Goal: Task Accomplishment & Management: Complete application form

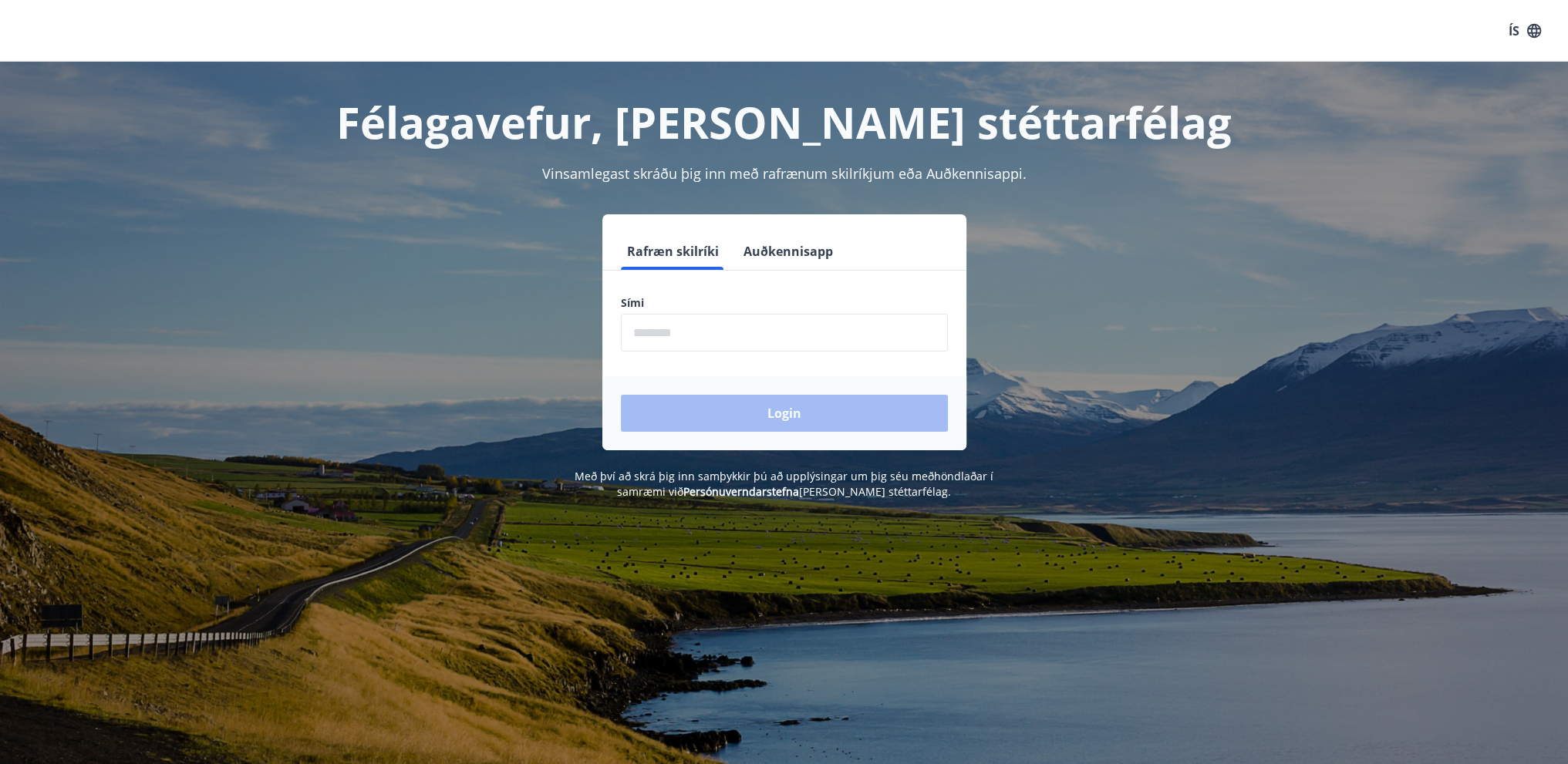
click at [806, 334] on input "phone" at bounding box center [784, 333] width 327 height 38
type input "********"
click at [738, 414] on button "Login" at bounding box center [784, 413] width 327 height 37
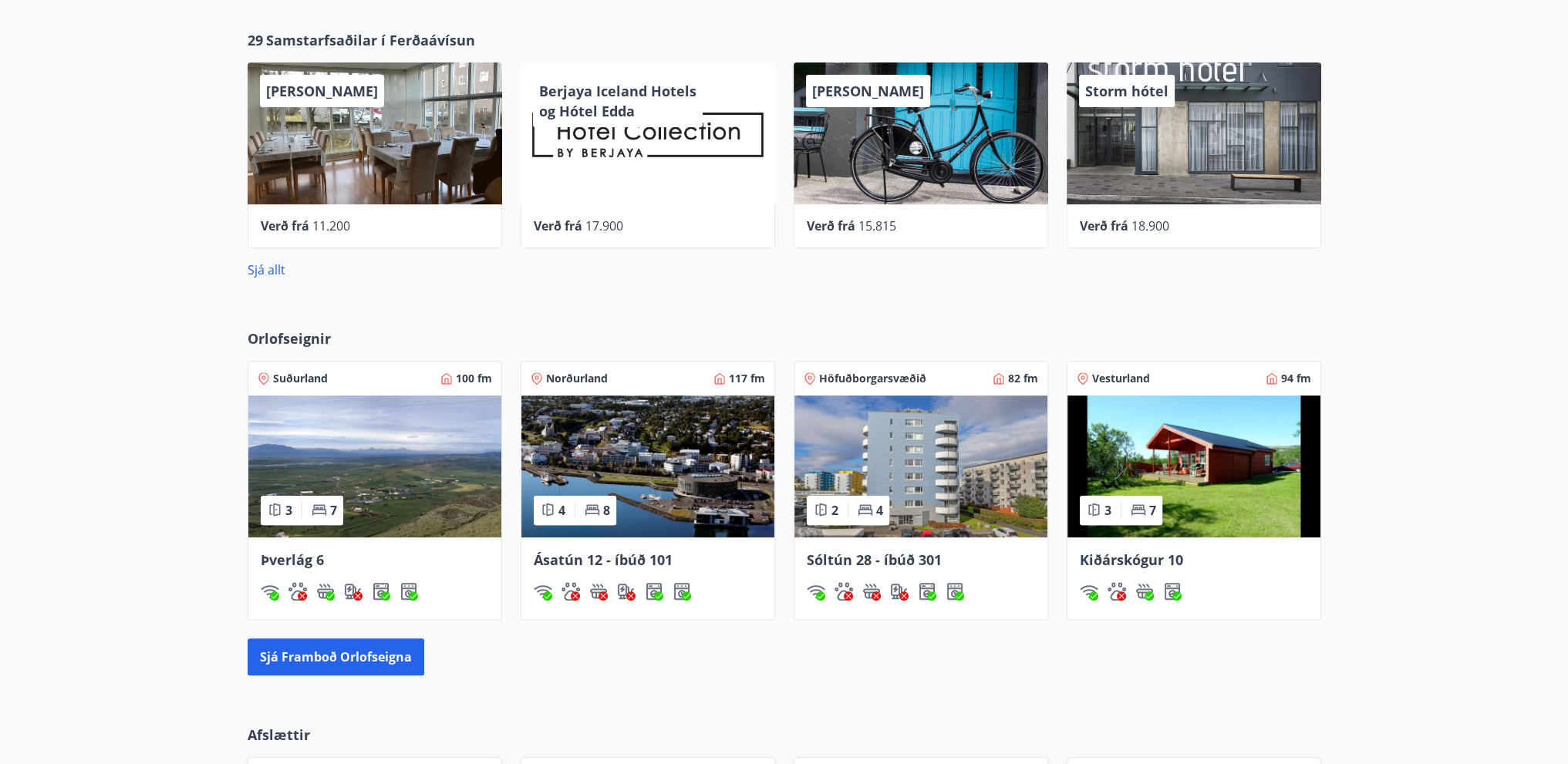
scroll to position [250, 0]
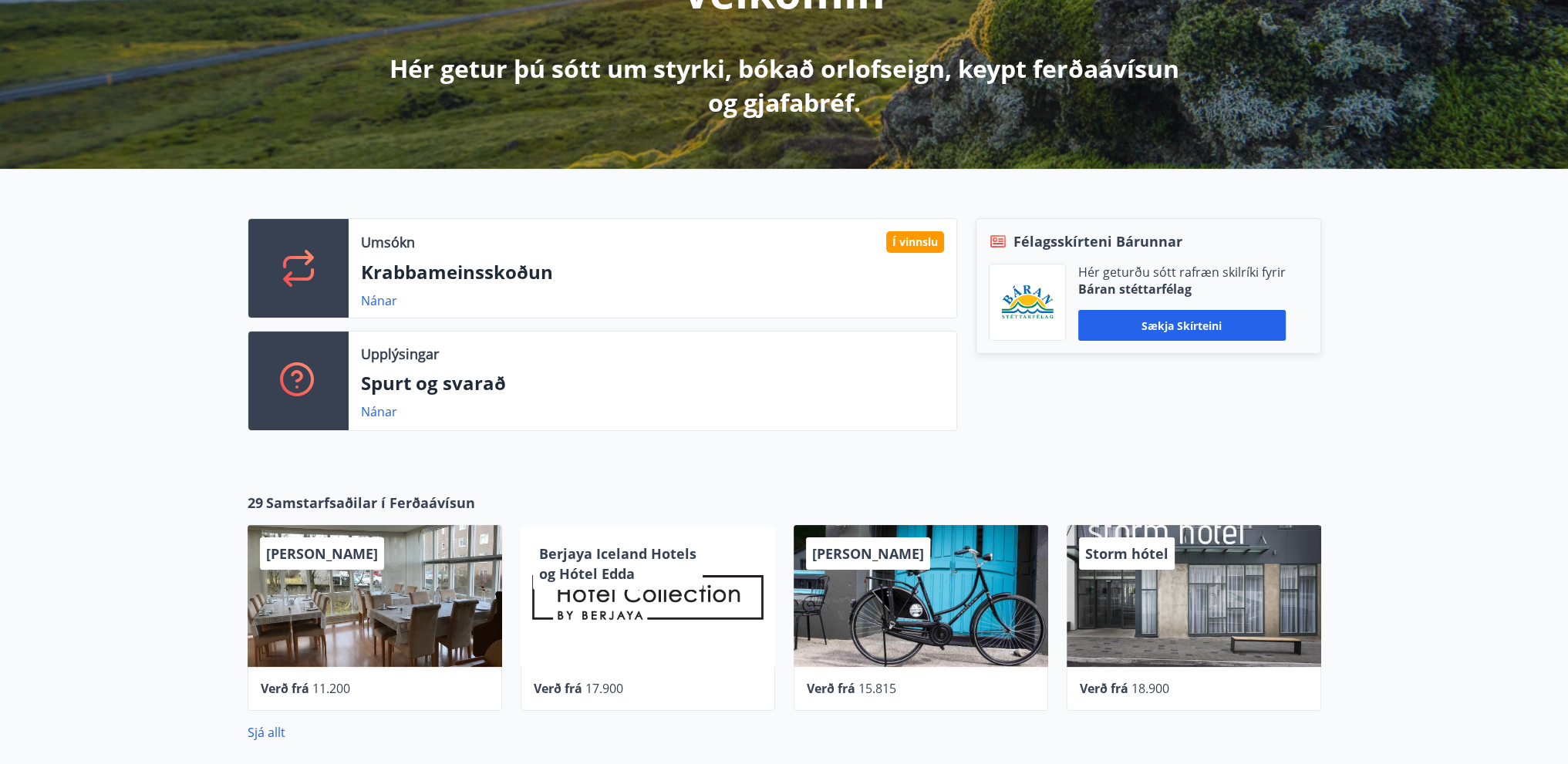
click at [542, 292] on div "Nánar" at bounding box center [652, 301] width 583 height 19
click at [503, 277] on p "Krabbameinsskoðun" at bounding box center [652, 272] width 583 height 26
click at [376, 296] on link "Nánar" at bounding box center [379, 301] width 36 height 17
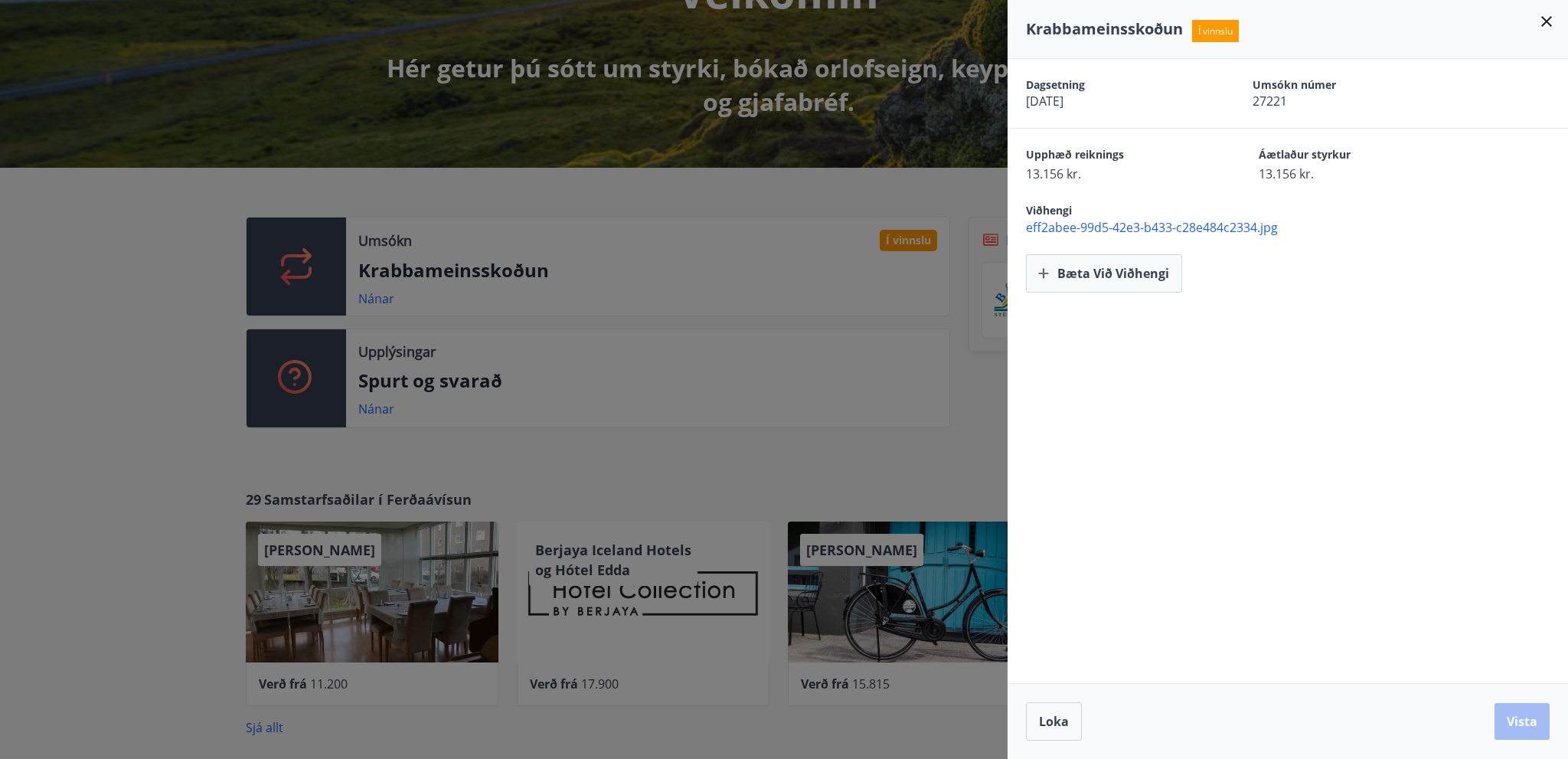
click at [1543, 23] on icon at bounding box center [1547, 22] width 19 height 19
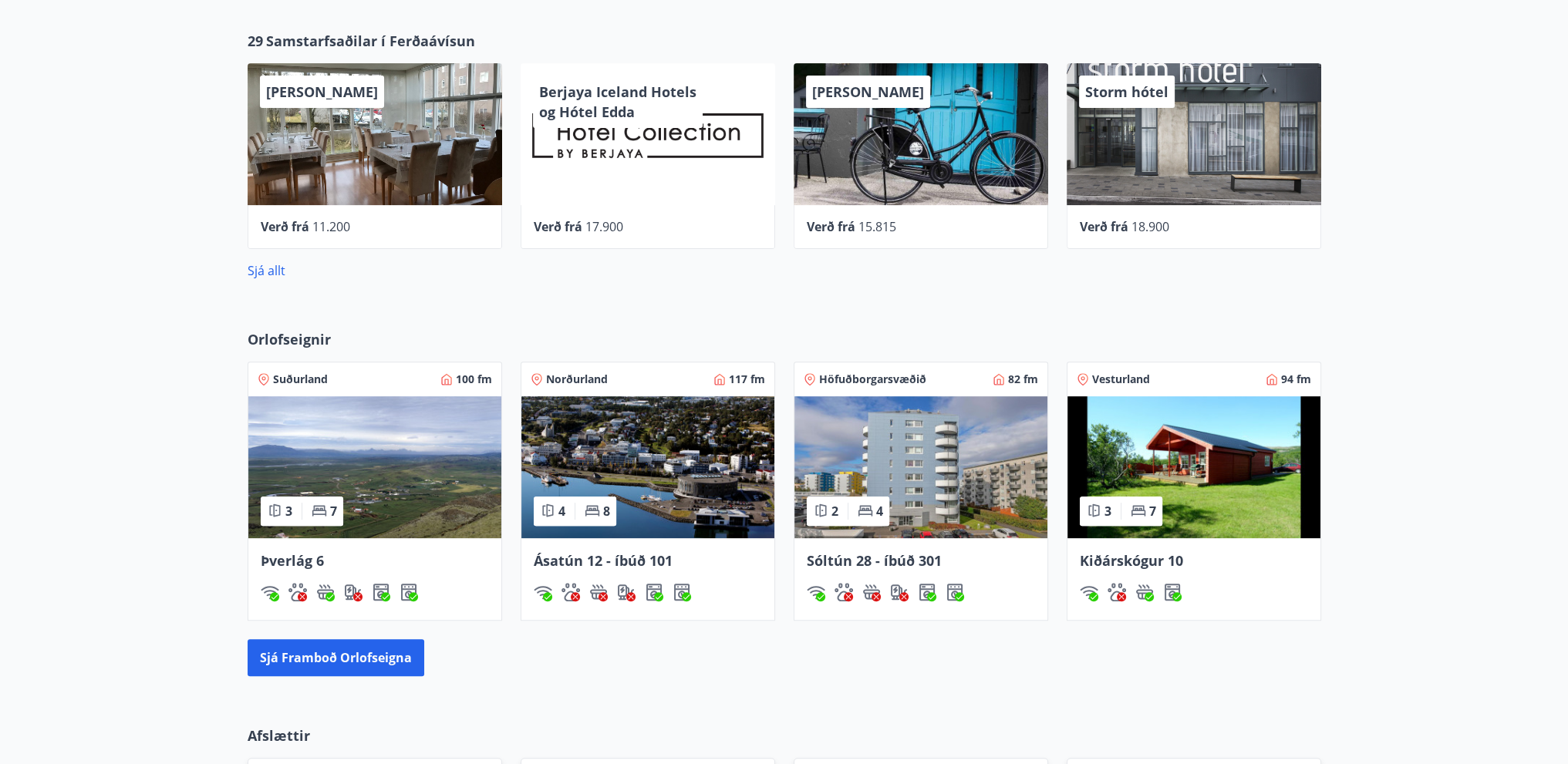
scroll to position [712, 0]
click at [276, 267] on link "Sjá allt" at bounding box center [267, 269] width 38 height 17
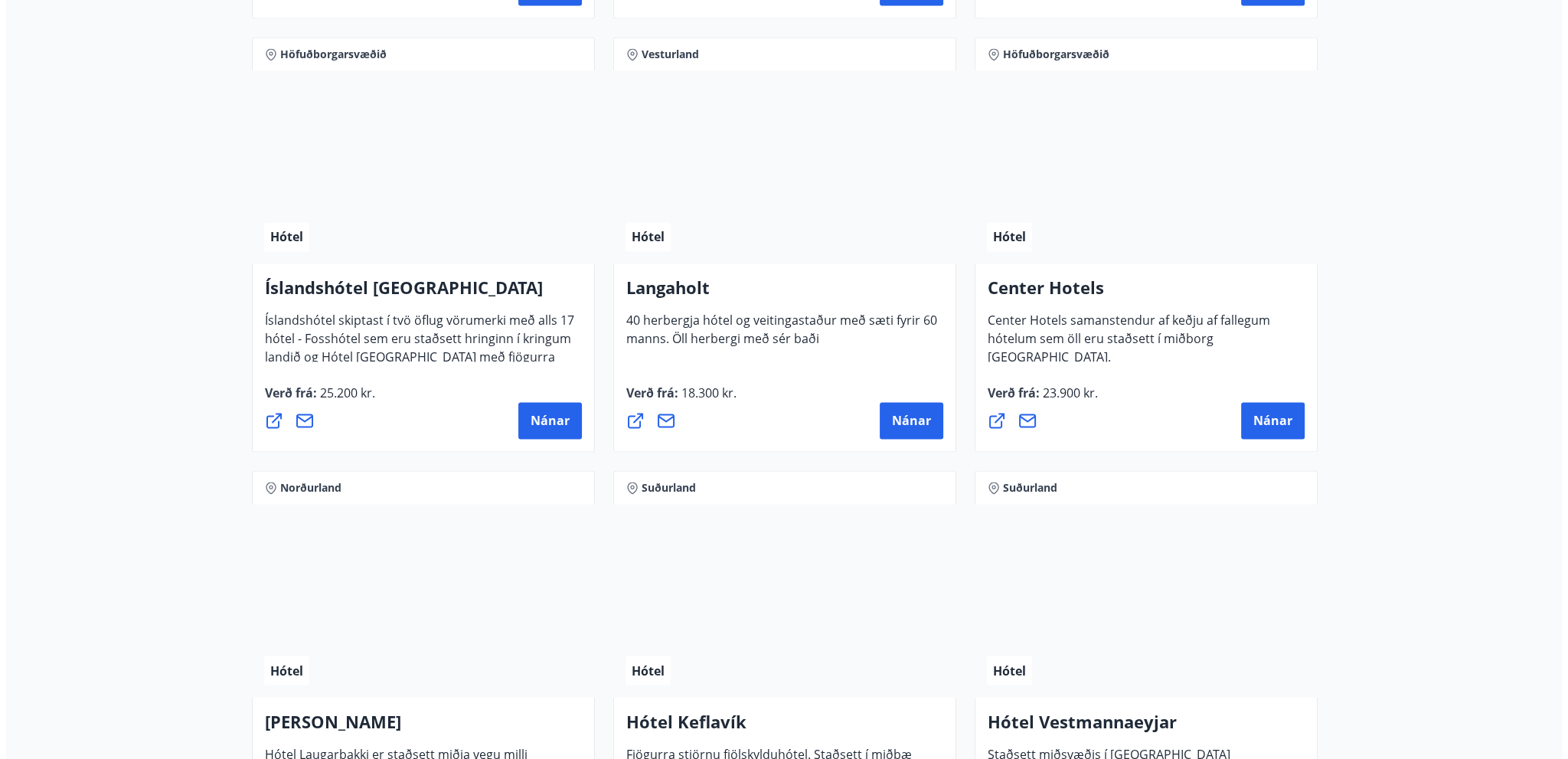
scroll to position [3447, 0]
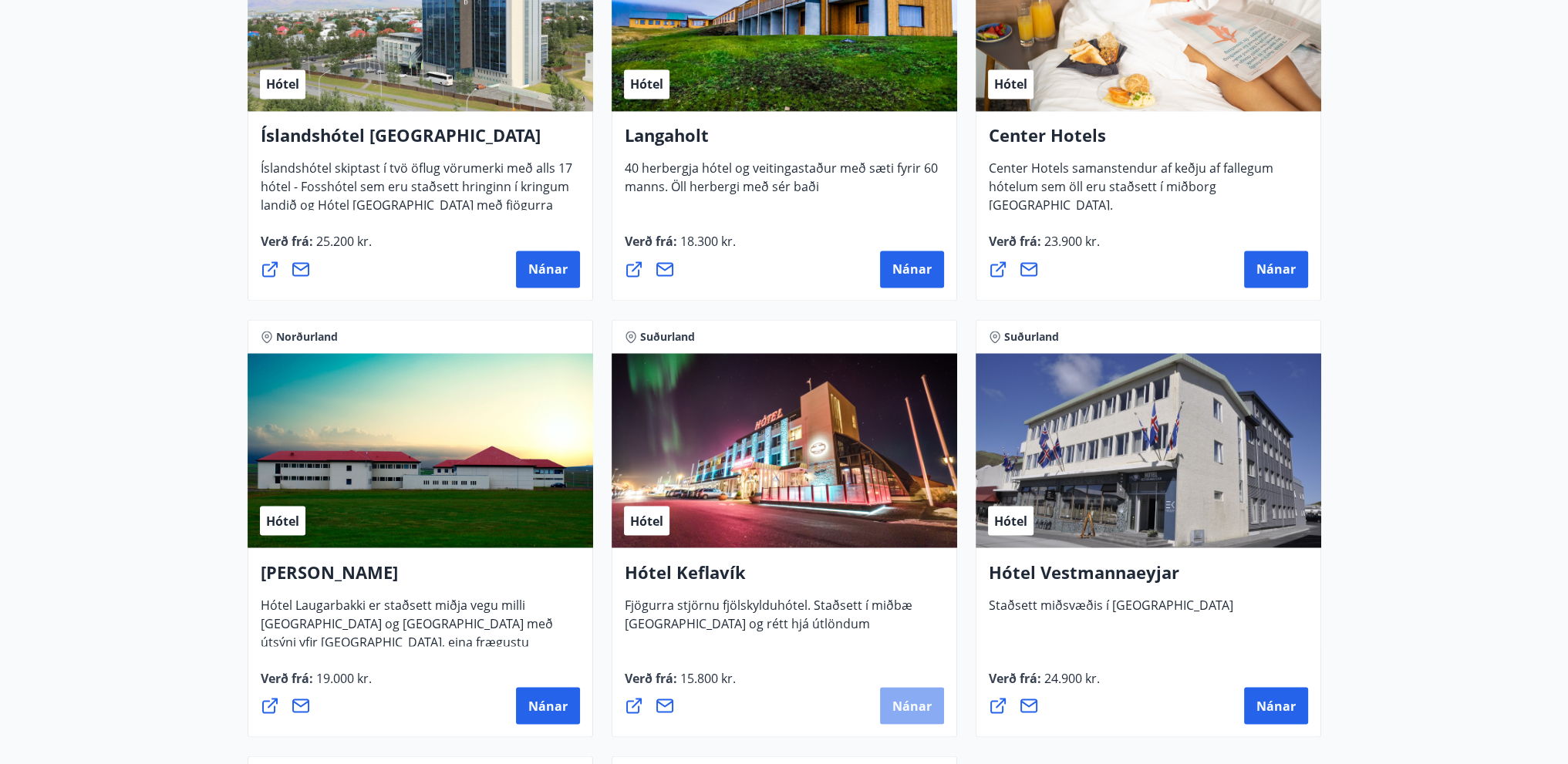
click at [899, 707] on span "Nánar" at bounding box center [912, 706] width 40 height 17
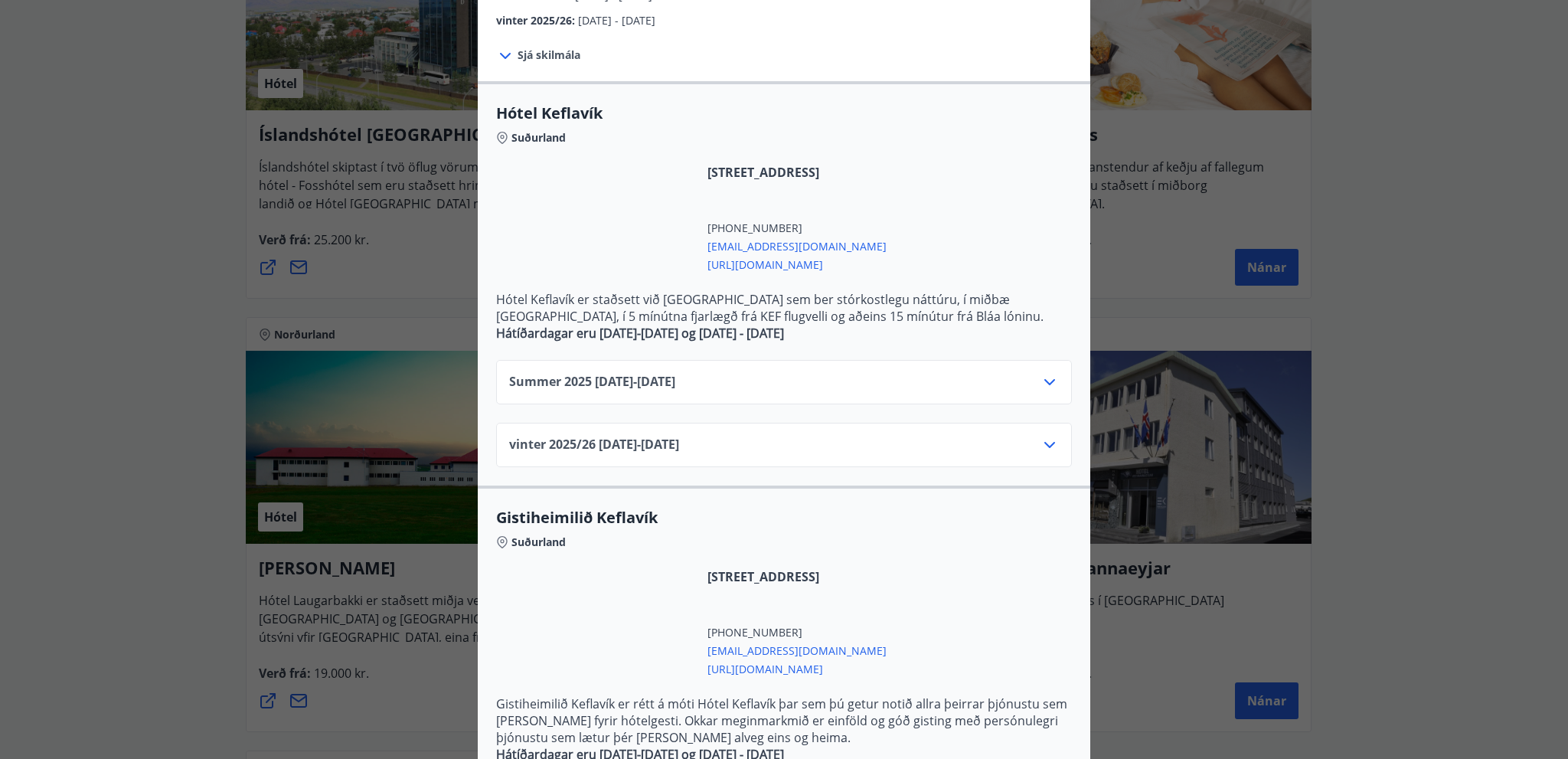
scroll to position [245, 0]
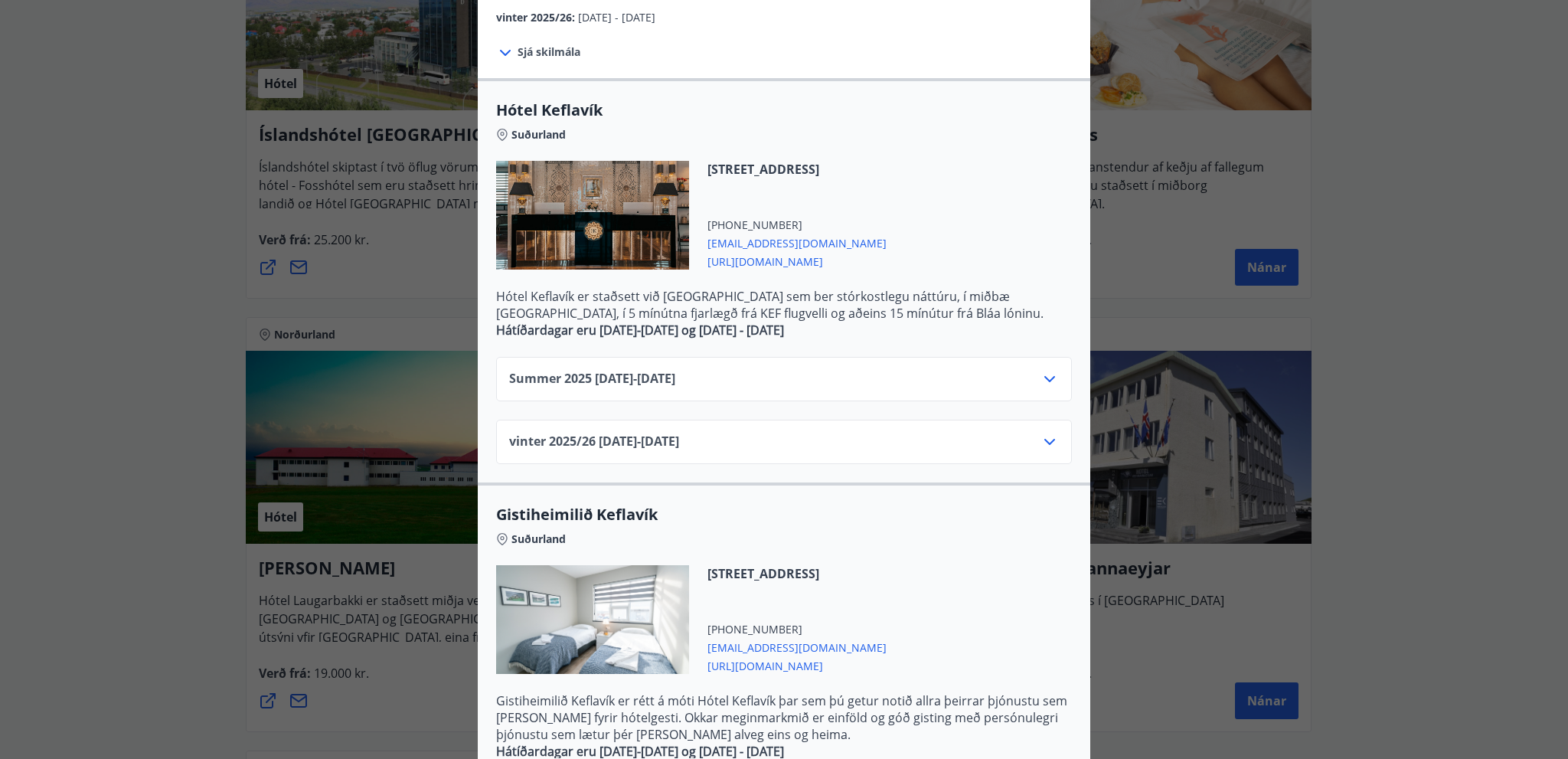
click at [1024, 445] on div "vinter 2025/26 01.11.25 - 30.04.26" at bounding box center [784, 447] width 550 height 31
click at [1048, 441] on icon at bounding box center [1050, 442] width 19 height 19
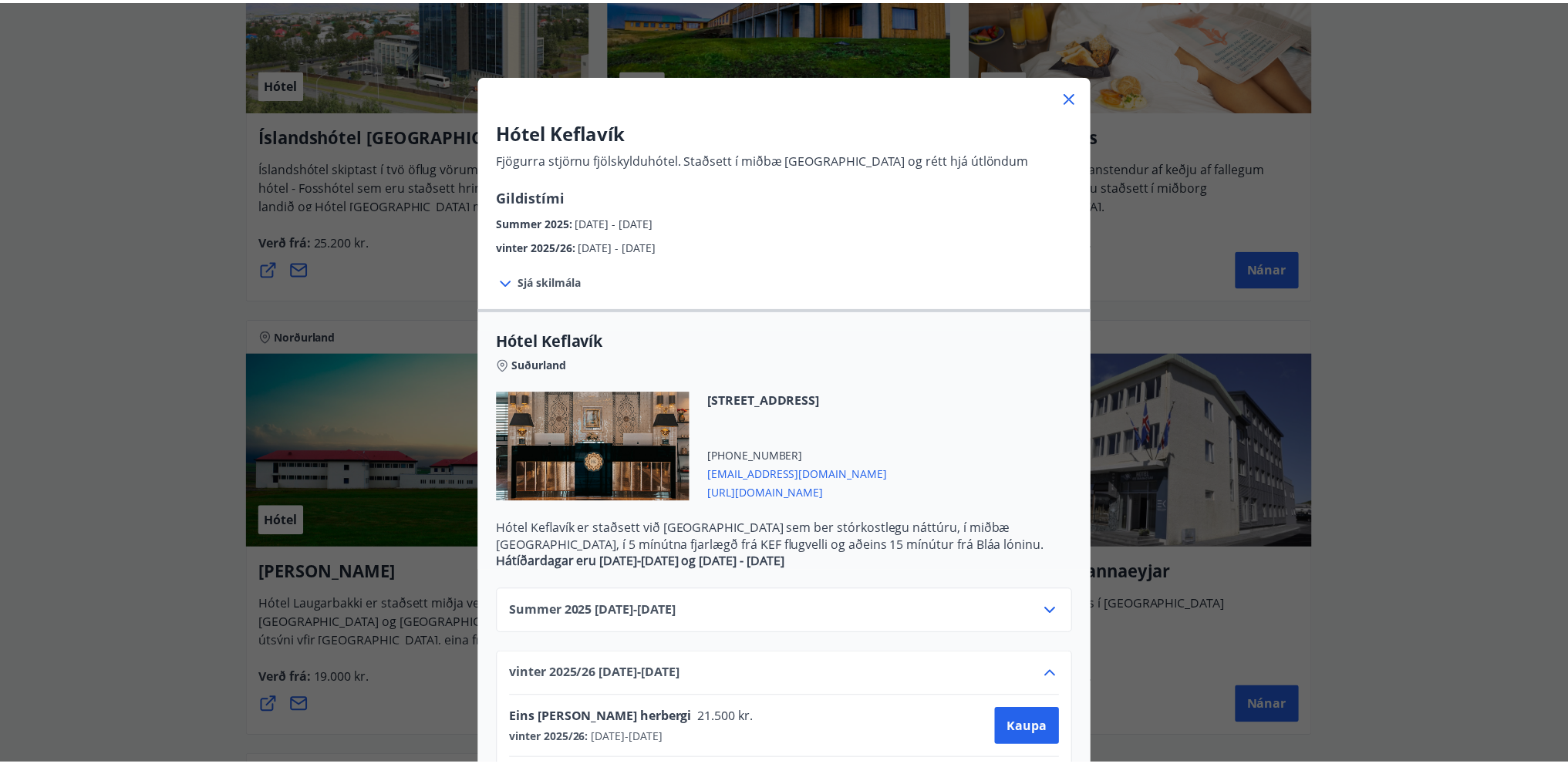
scroll to position [15, 0]
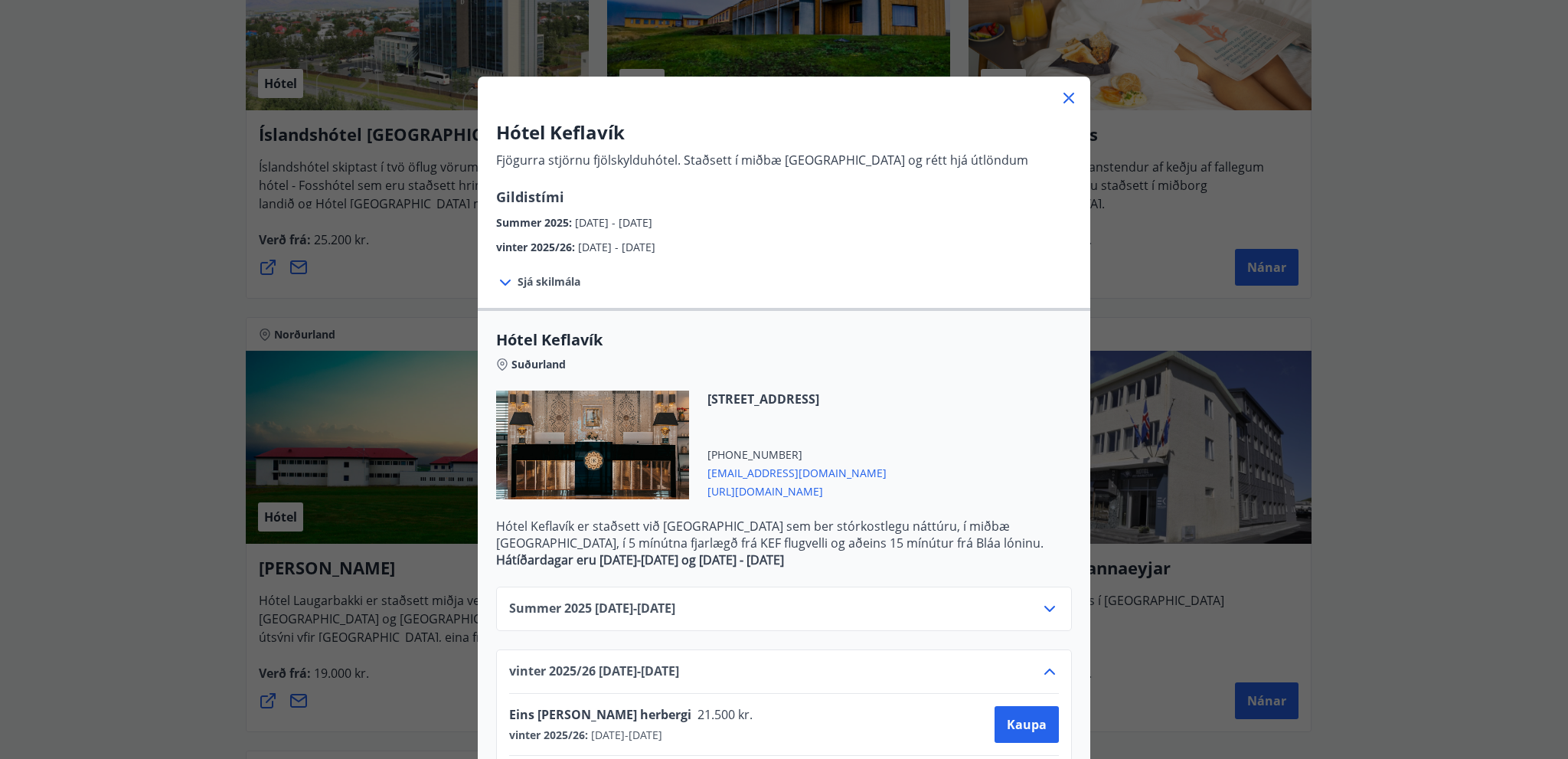
click at [1063, 99] on icon at bounding box center [1069, 98] width 19 height 19
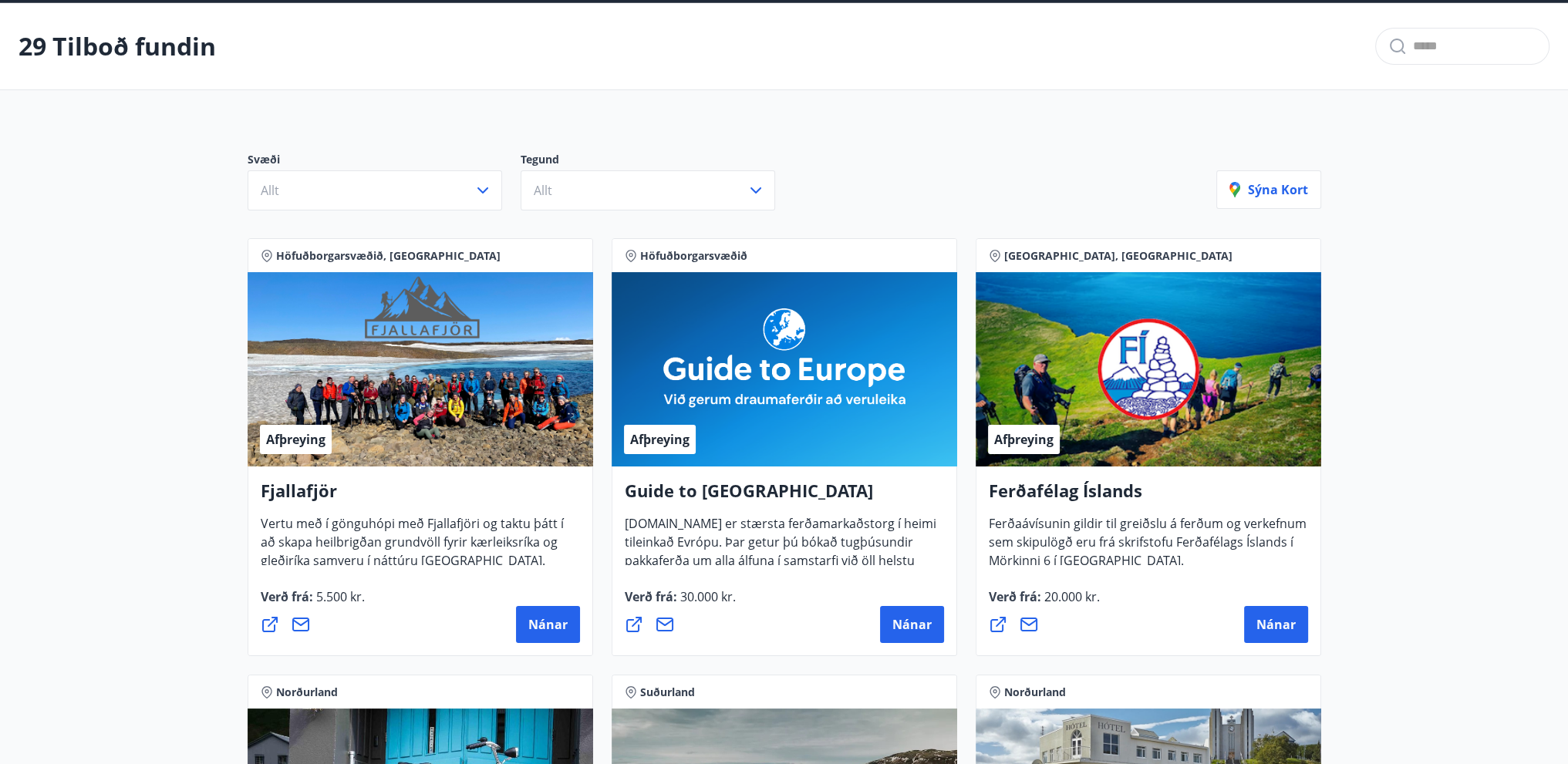
scroll to position [0, 0]
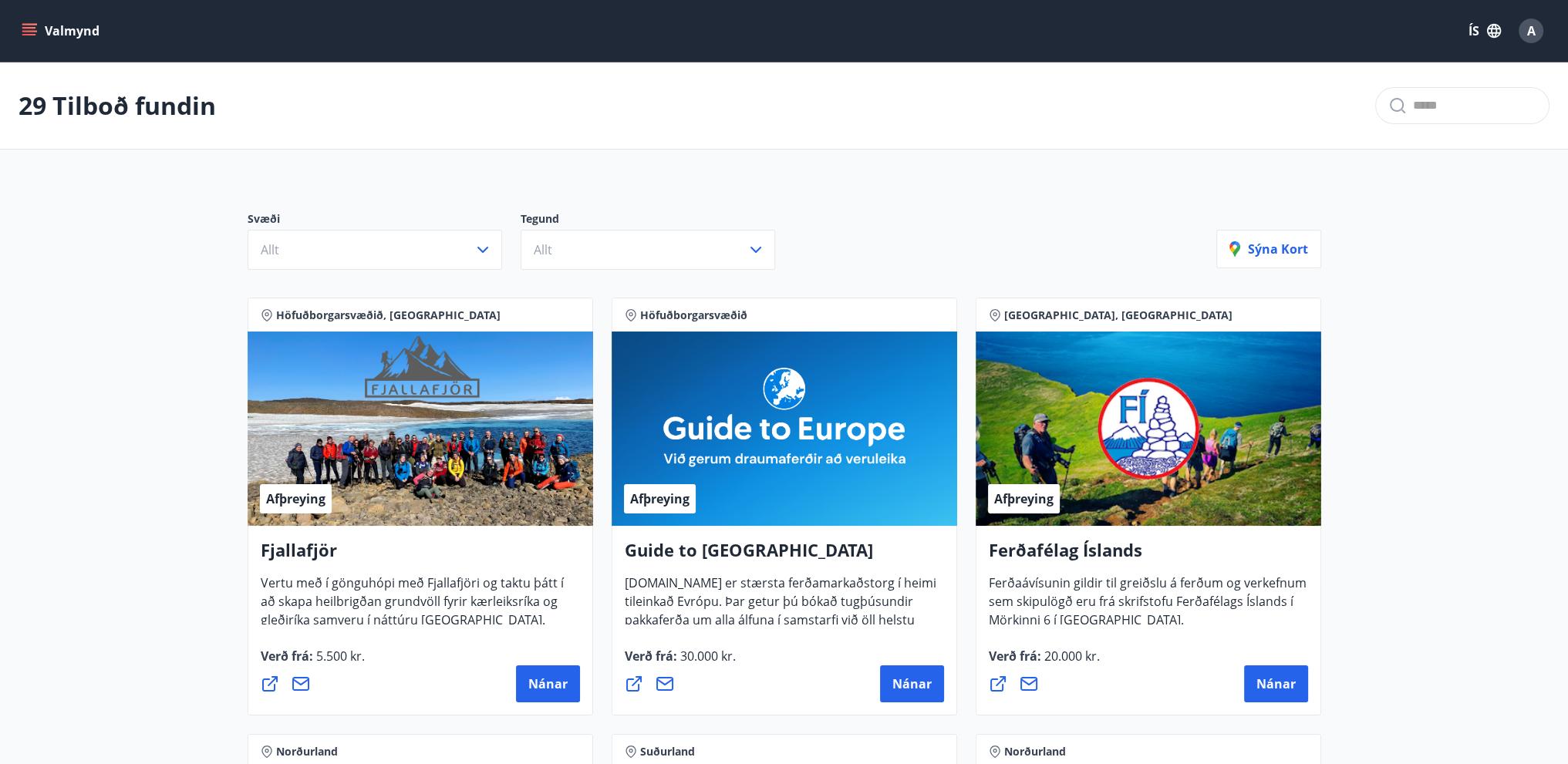
click at [36, 21] on button "Valmynd" at bounding box center [62, 30] width 87 height 27
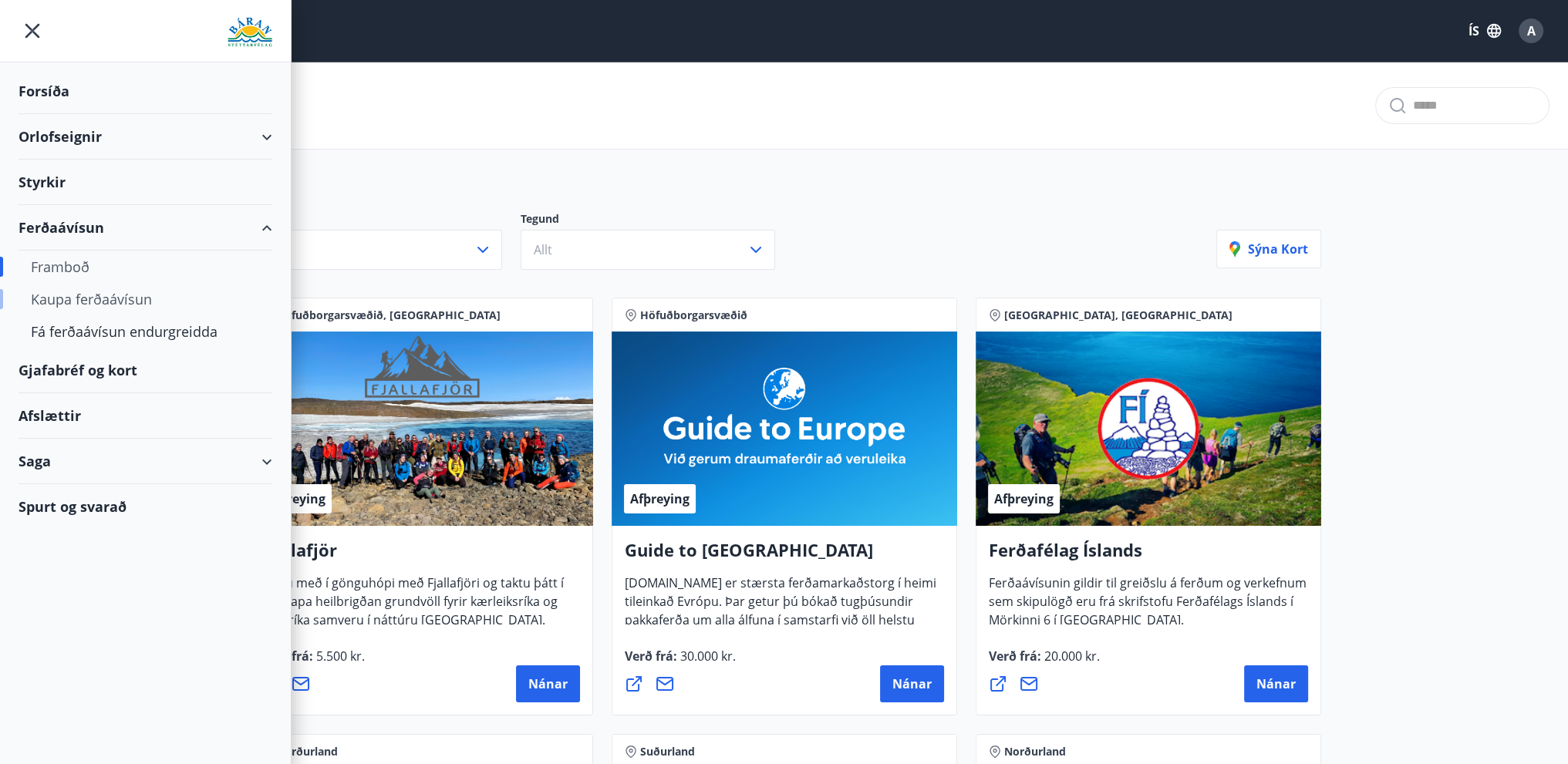
click at [114, 299] on div "Kaupa ferðaávísun" at bounding box center [145, 299] width 229 height 32
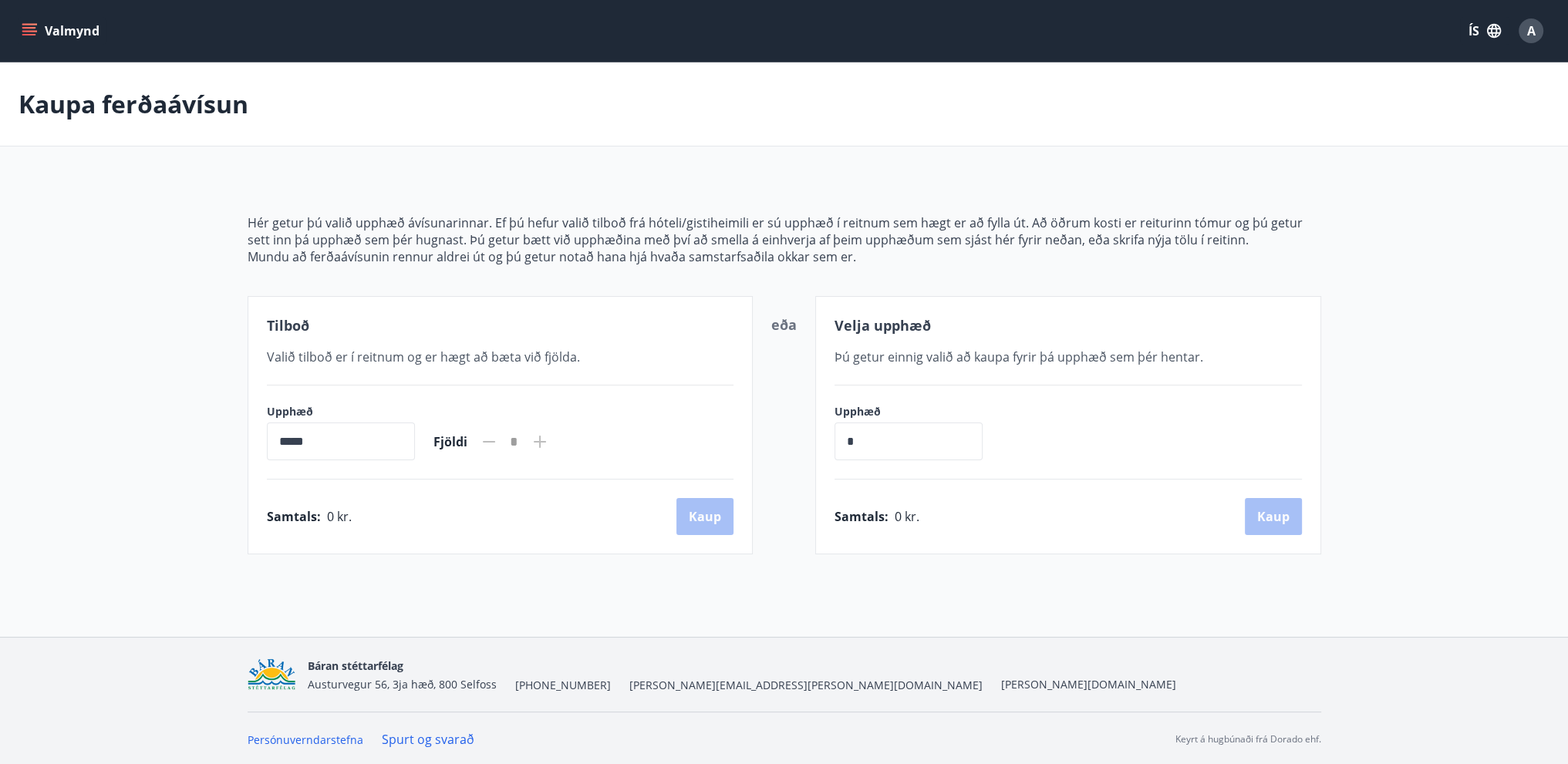
scroll to position [2, 0]
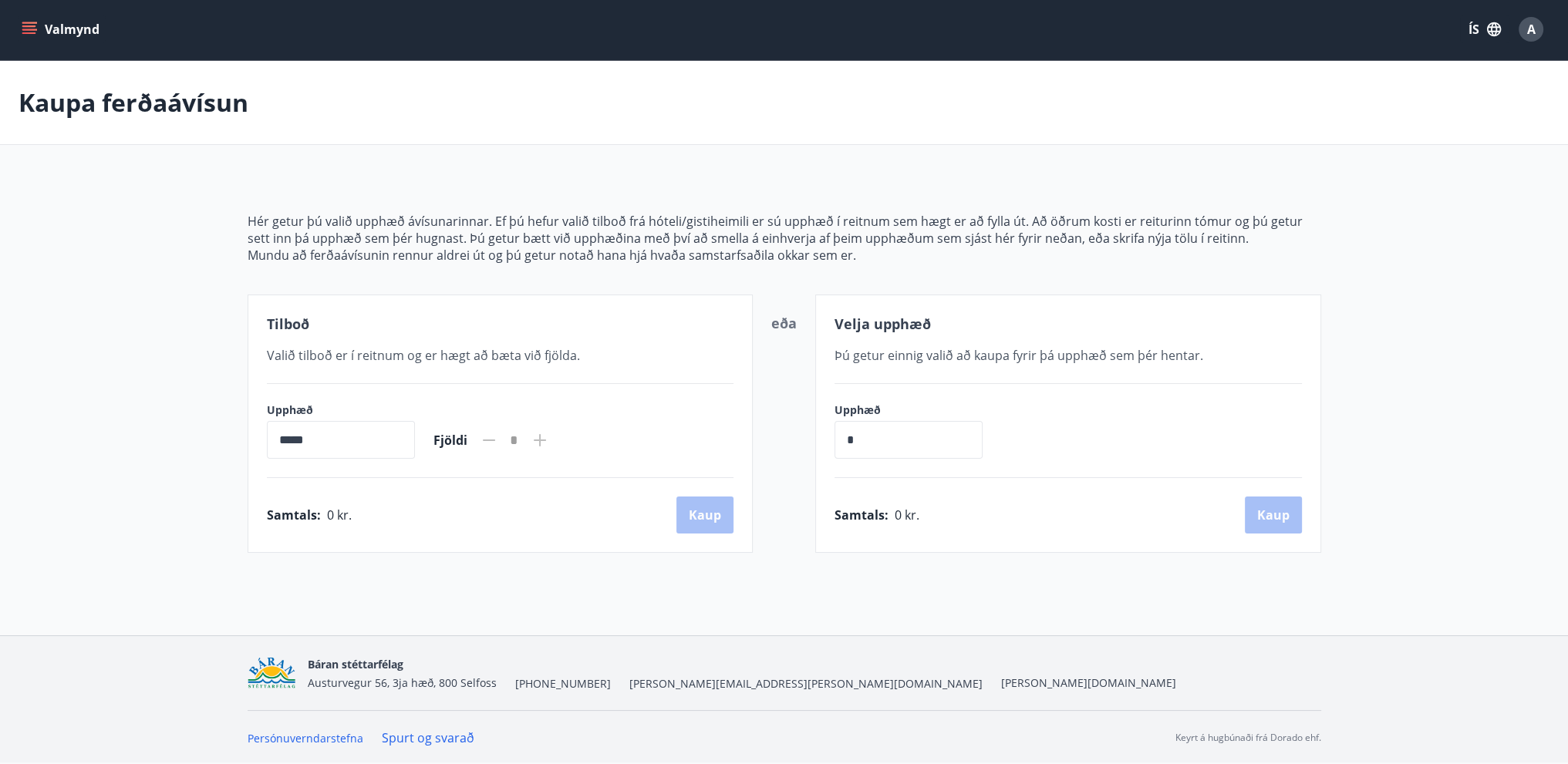
click at [27, 33] on icon "menu" at bounding box center [29, 29] width 15 height 15
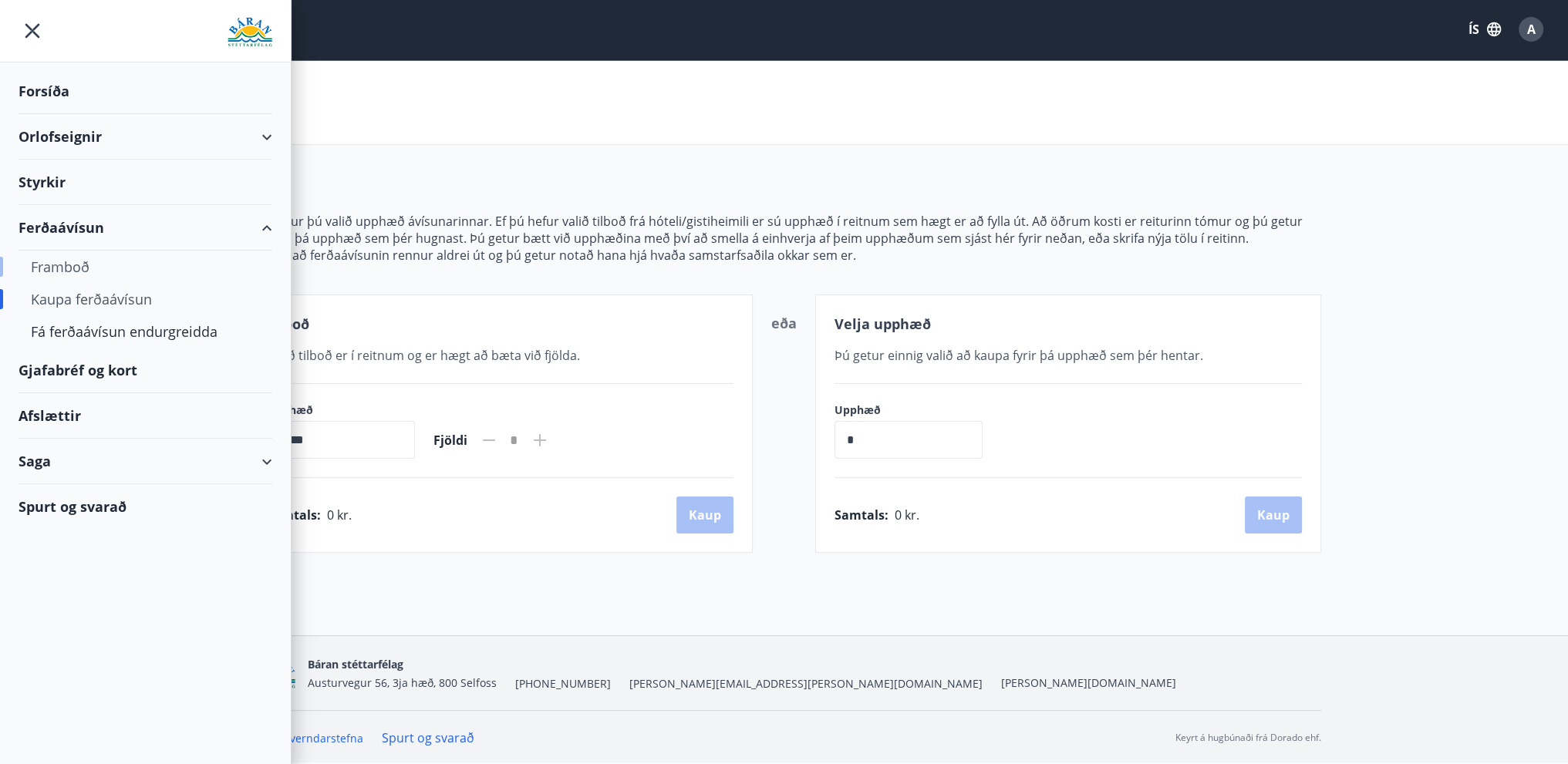
click at [61, 266] on div "Framboð" at bounding box center [145, 267] width 229 height 32
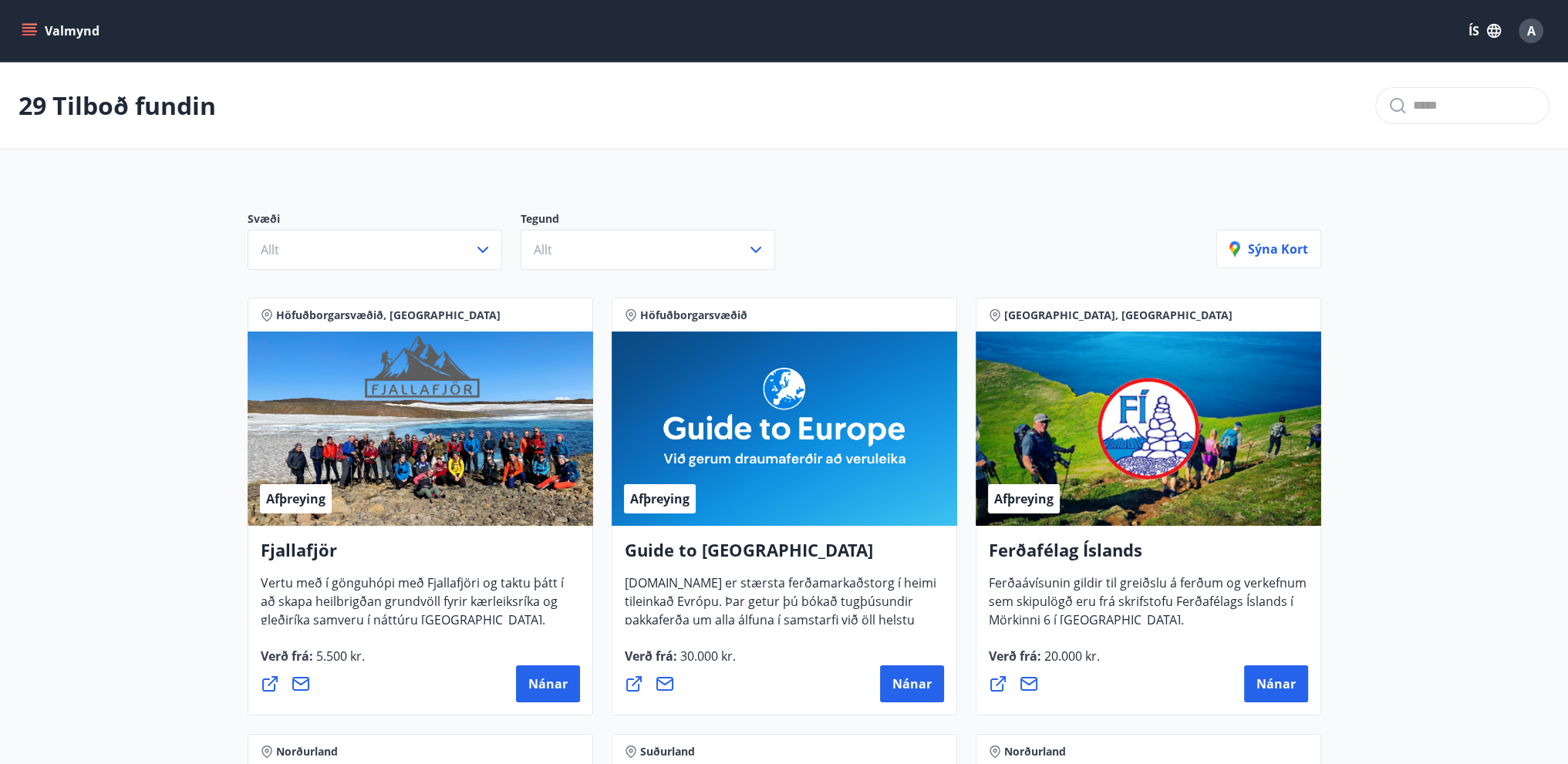
click at [31, 24] on icon "menu" at bounding box center [31, 24] width 17 height 2
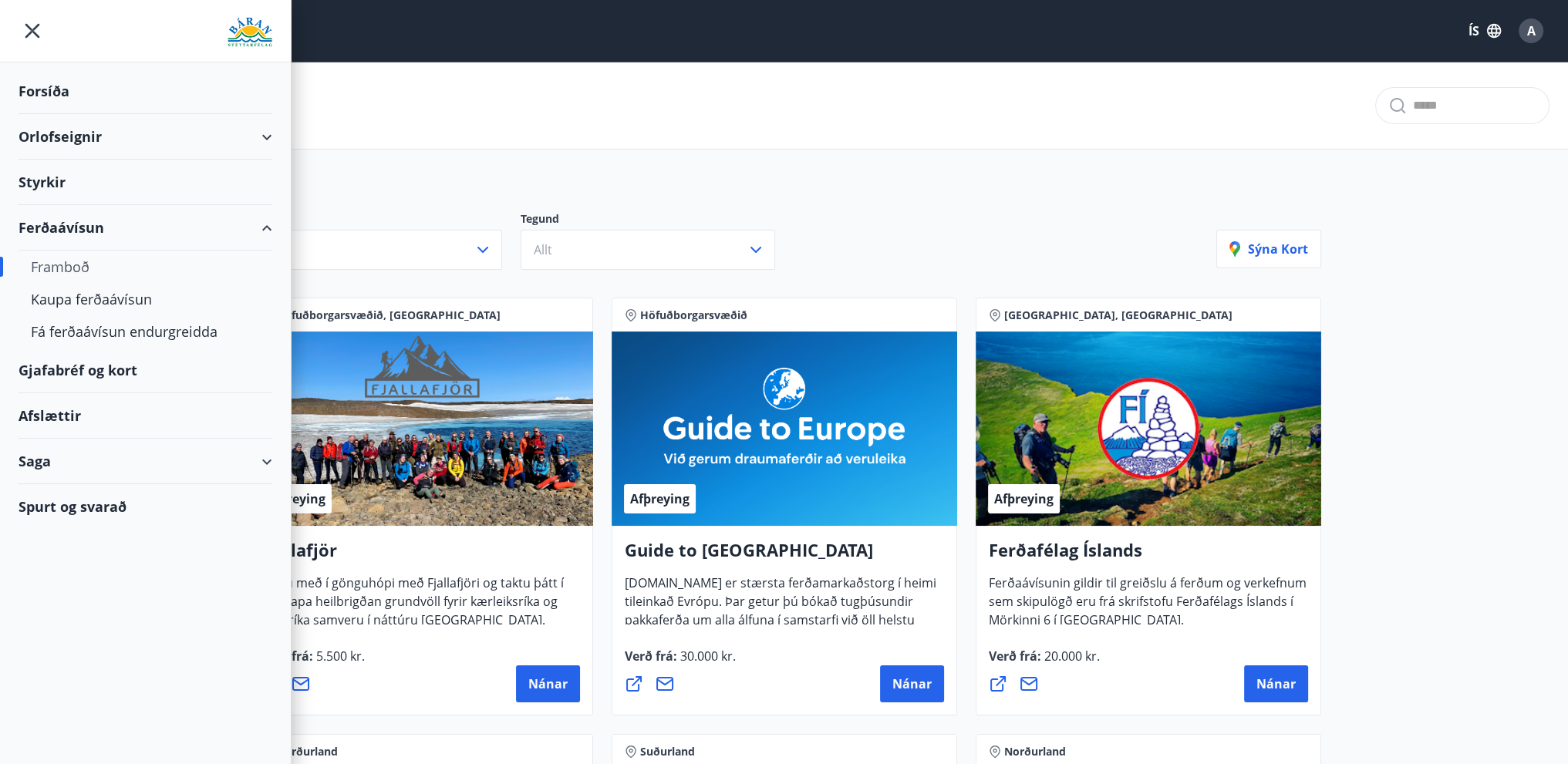
click at [49, 420] on div "Afslættir" at bounding box center [145, 415] width 253 height 45
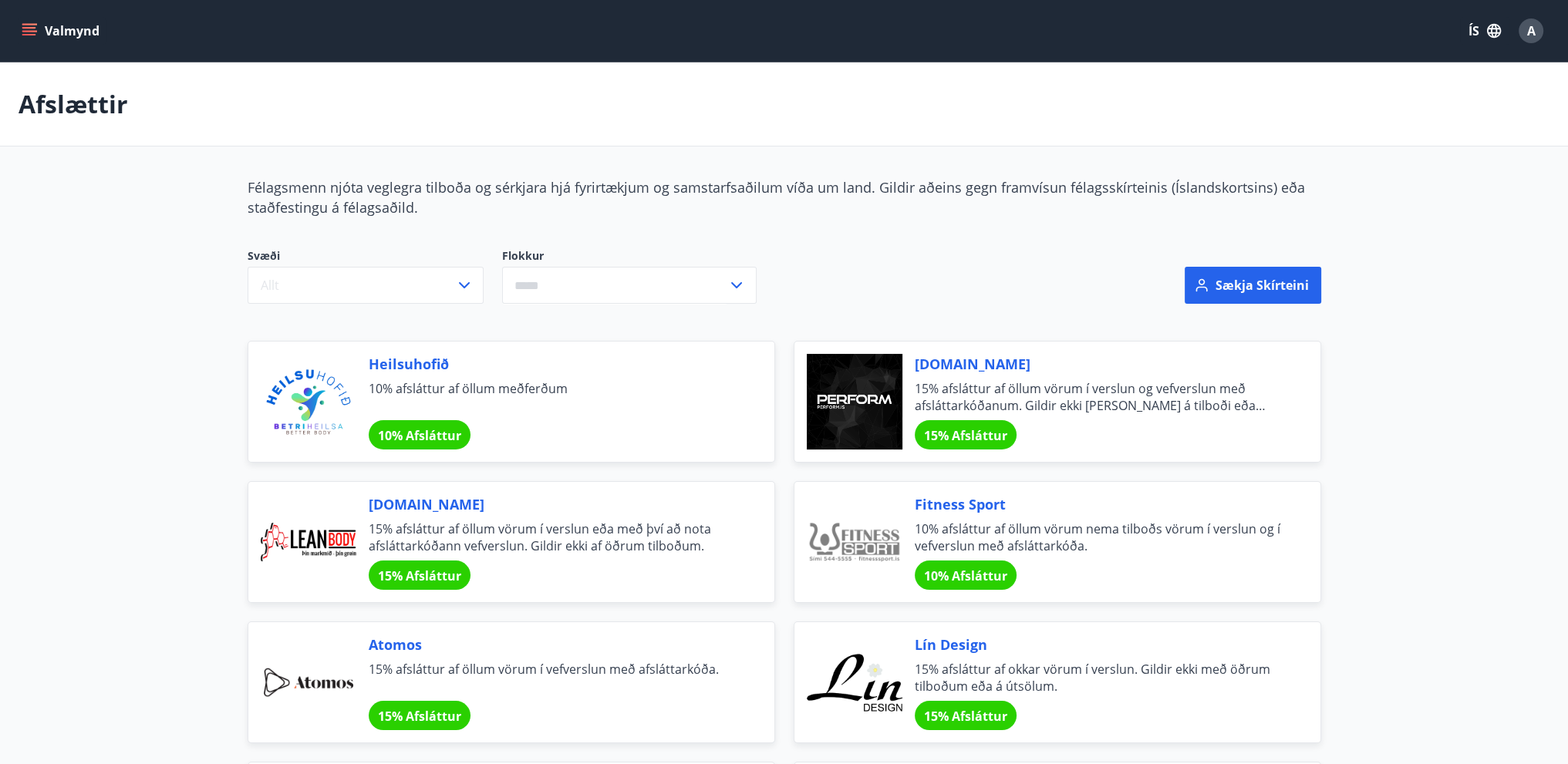
click at [27, 32] on icon "menu" at bounding box center [31, 31] width 17 height 2
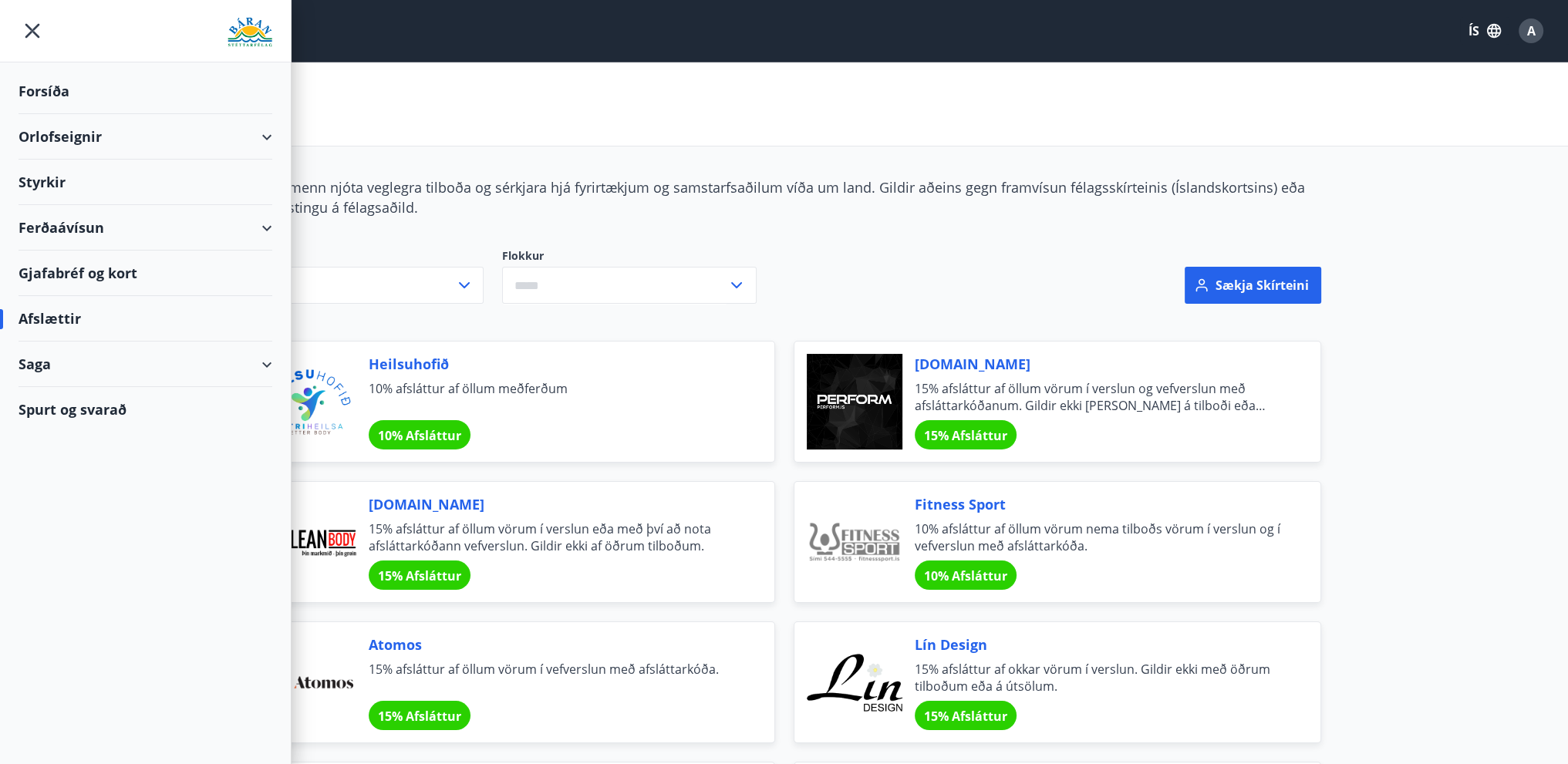
click at [44, 136] on div "Orlofseignir" at bounding box center [145, 137] width 253 height 45
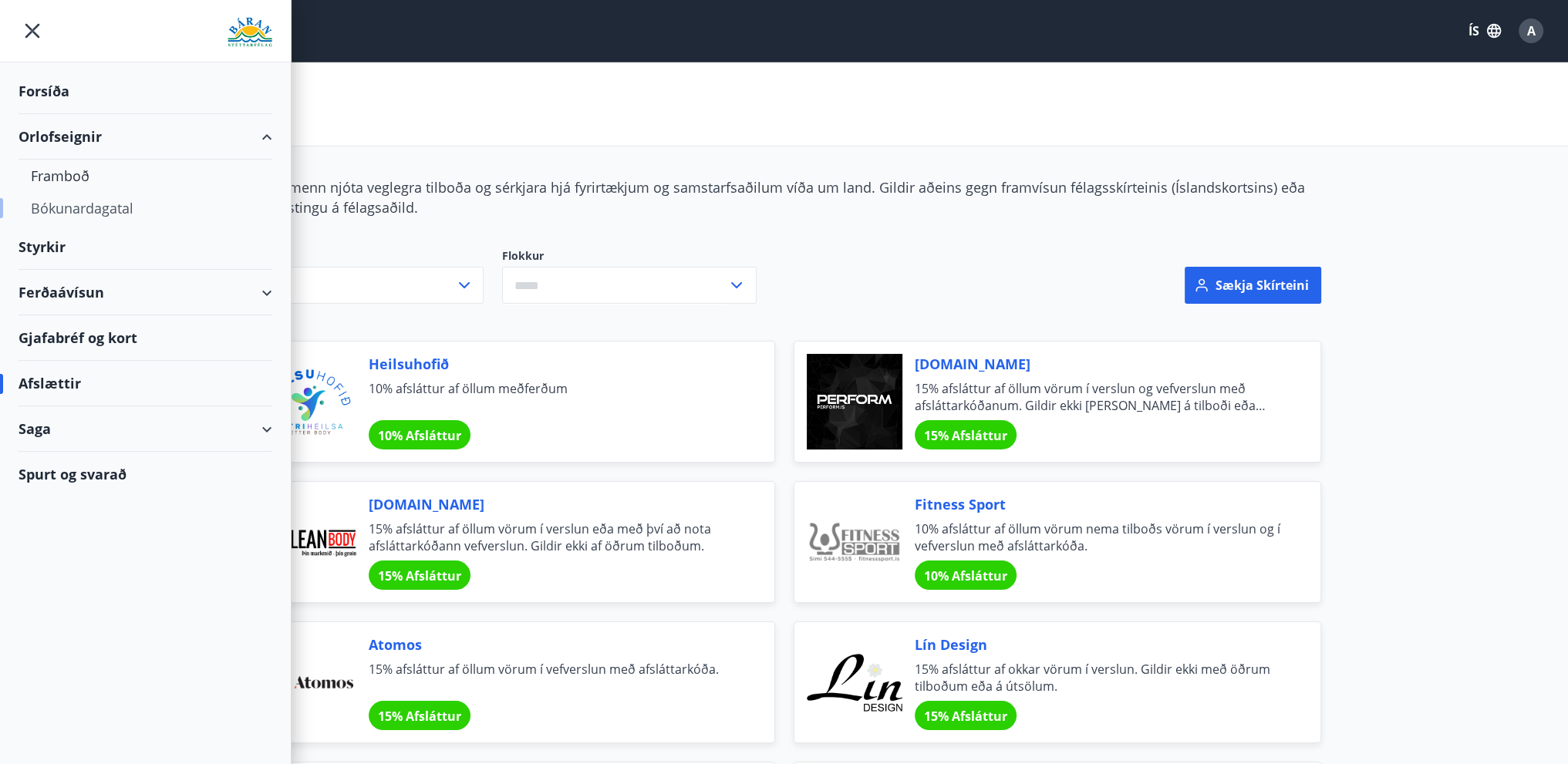
click at [94, 213] on div "Bókunardagatal" at bounding box center [145, 208] width 229 height 32
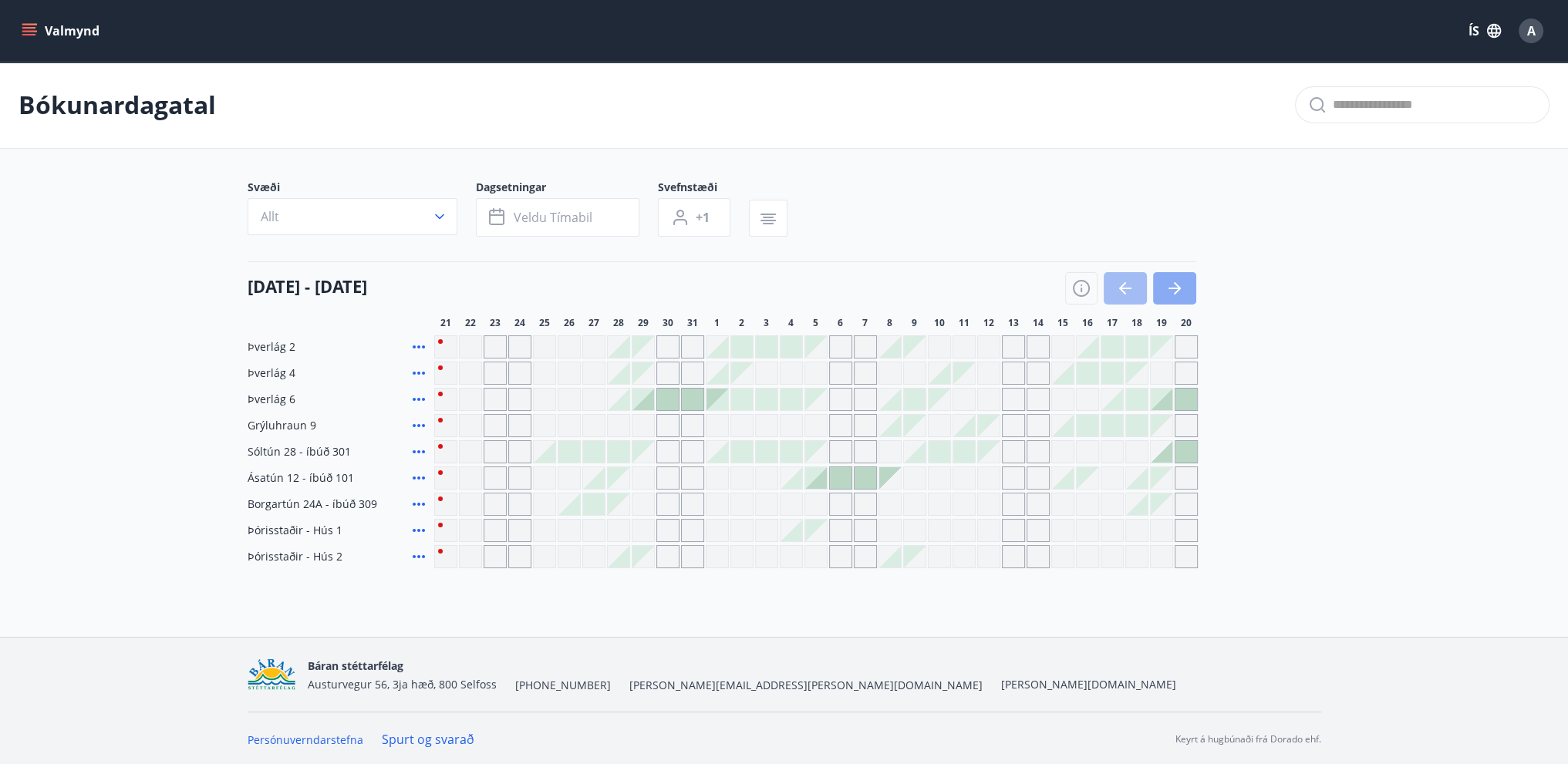
click at [1171, 289] on icon "button" at bounding box center [1175, 288] width 19 height 19
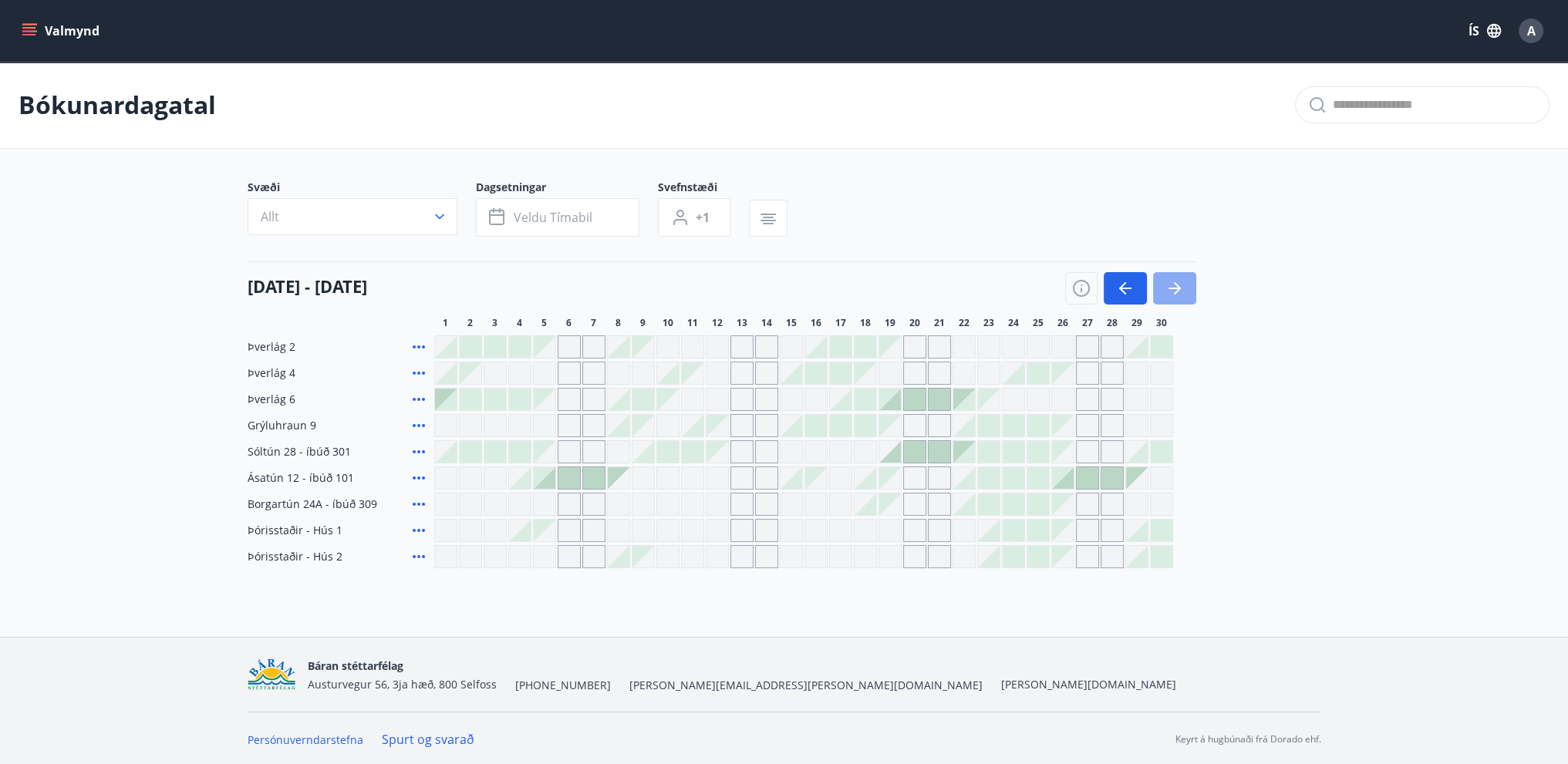
click at [1171, 289] on icon "button" at bounding box center [1175, 288] width 19 height 19
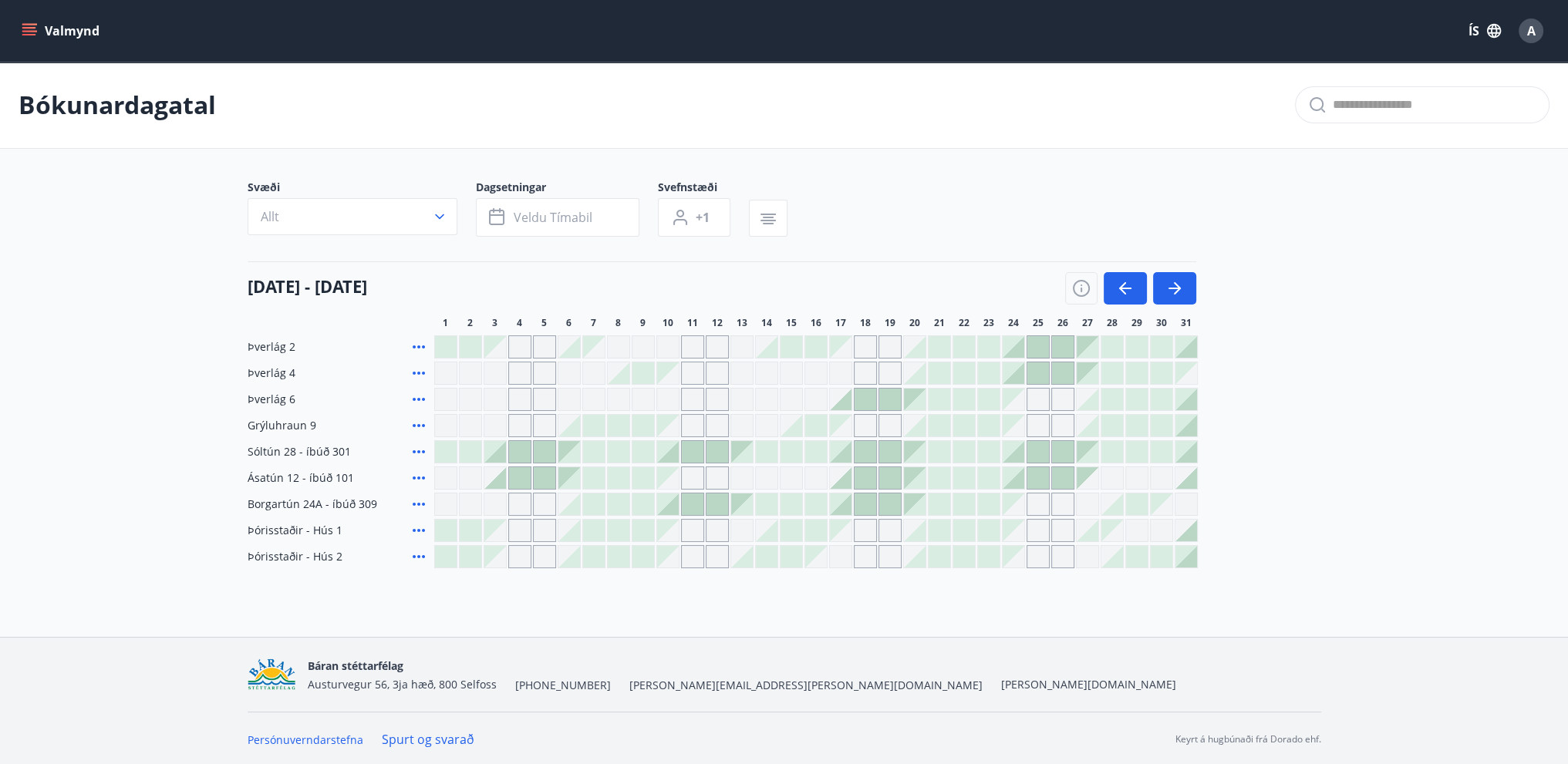
click at [29, 36] on icon "menu" at bounding box center [29, 31] width 15 height 15
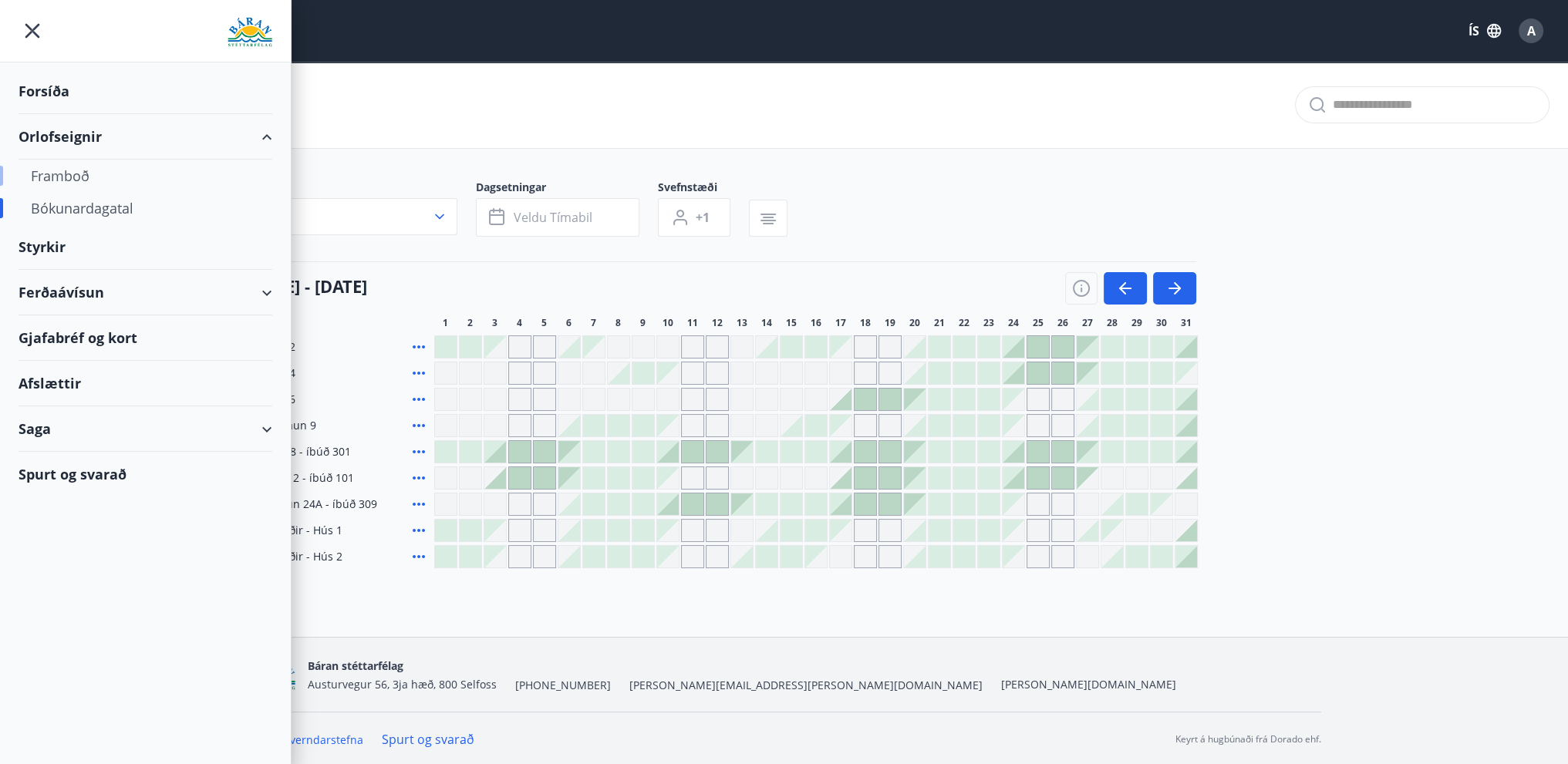
click at [77, 181] on div "Framboð" at bounding box center [145, 175] width 229 height 32
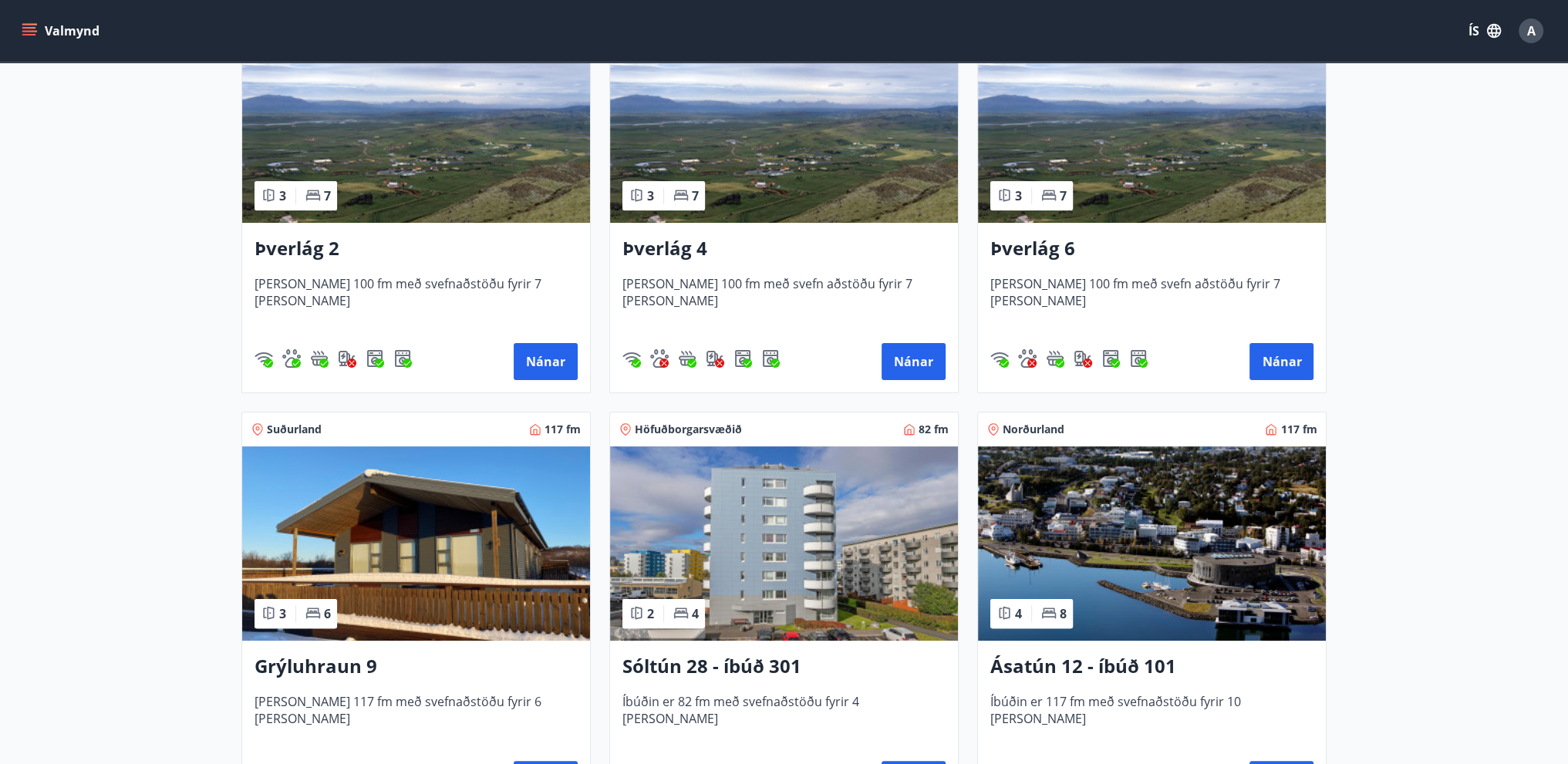
scroll to position [385, 0]
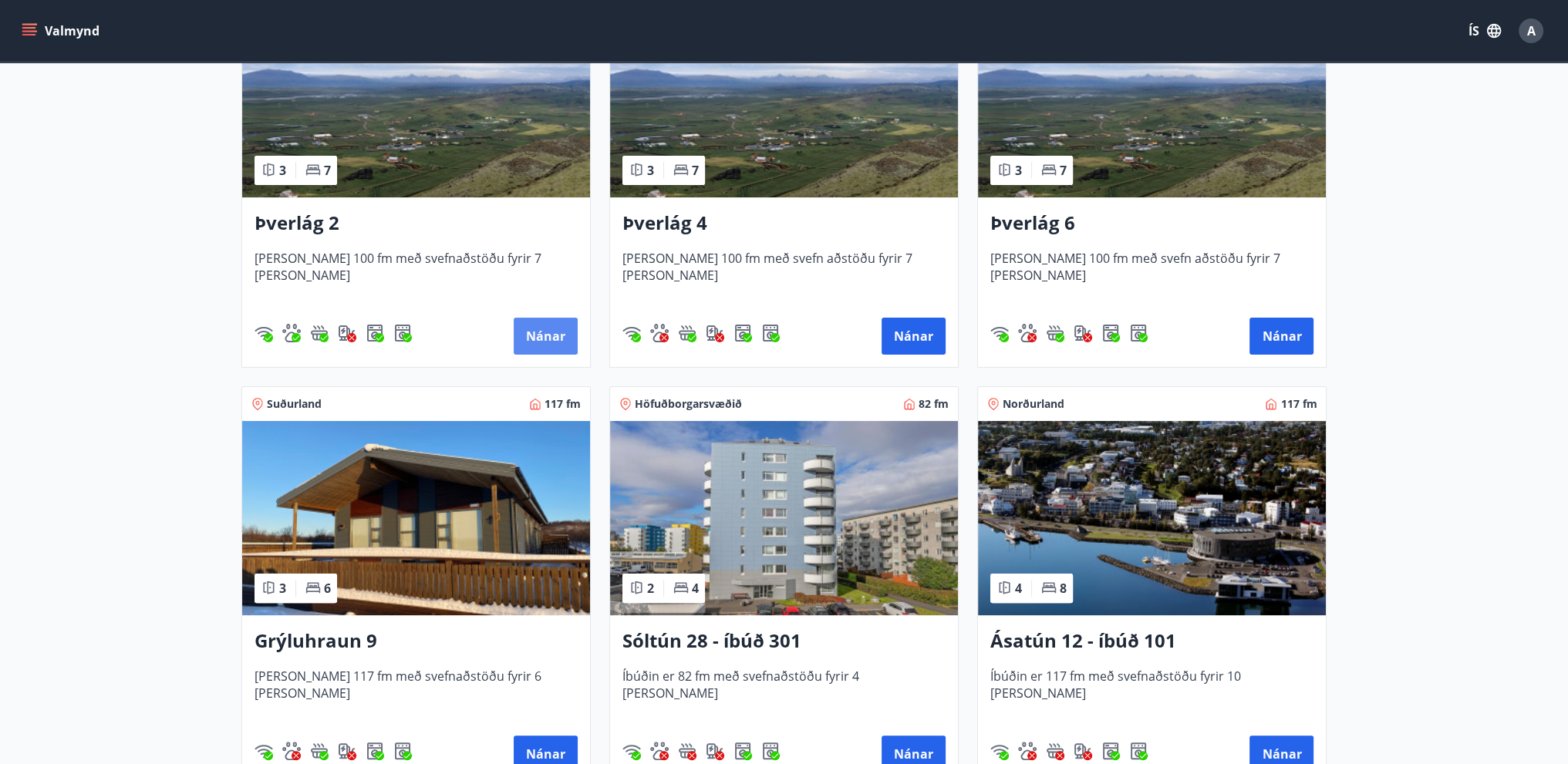
click at [547, 333] on button "Nánar" at bounding box center [546, 335] width 64 height 37
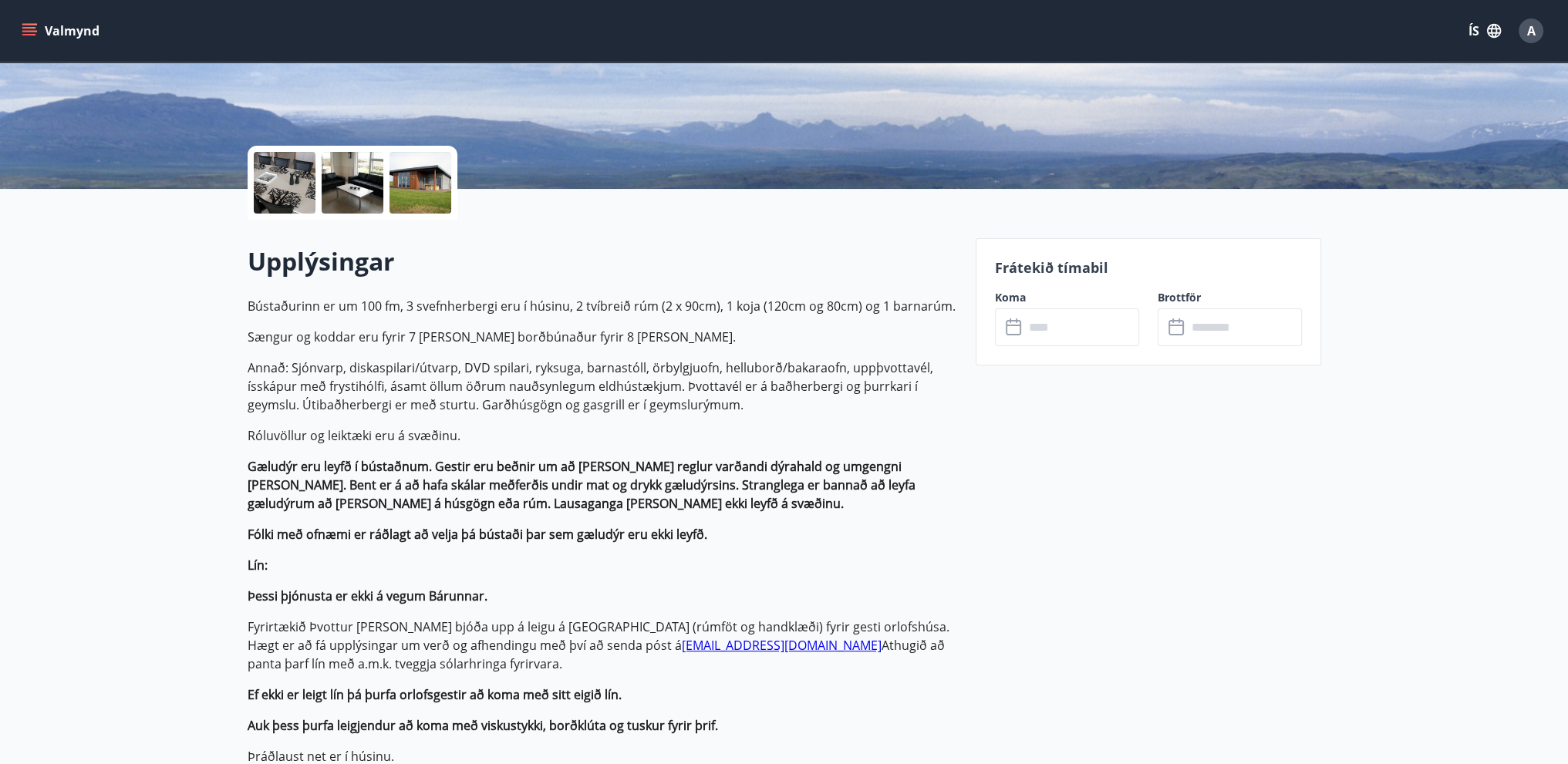
scroll to position [308, 0]
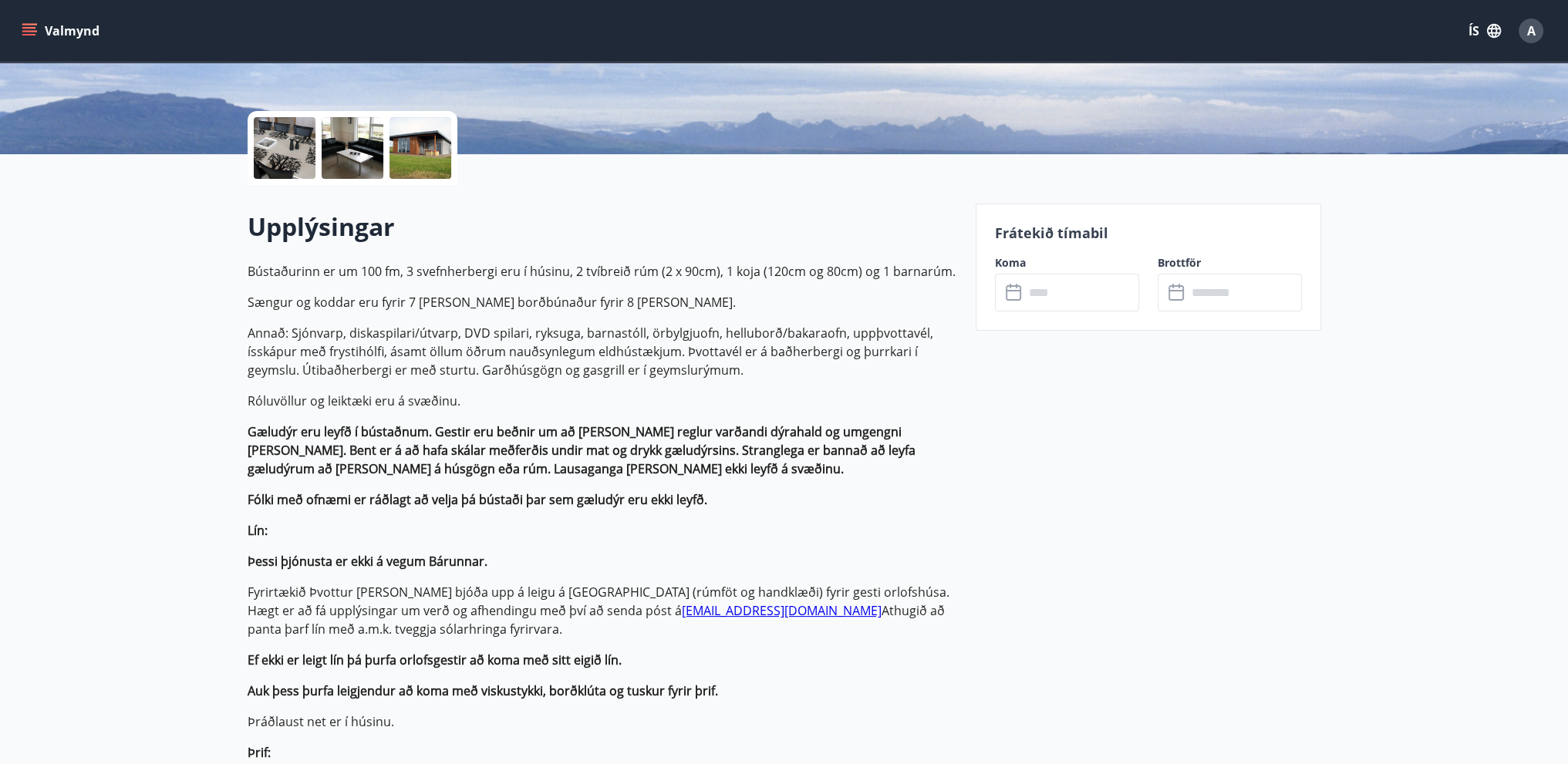
click at [290, 140] on div at bounding box center [284, 147] width 61 height 61
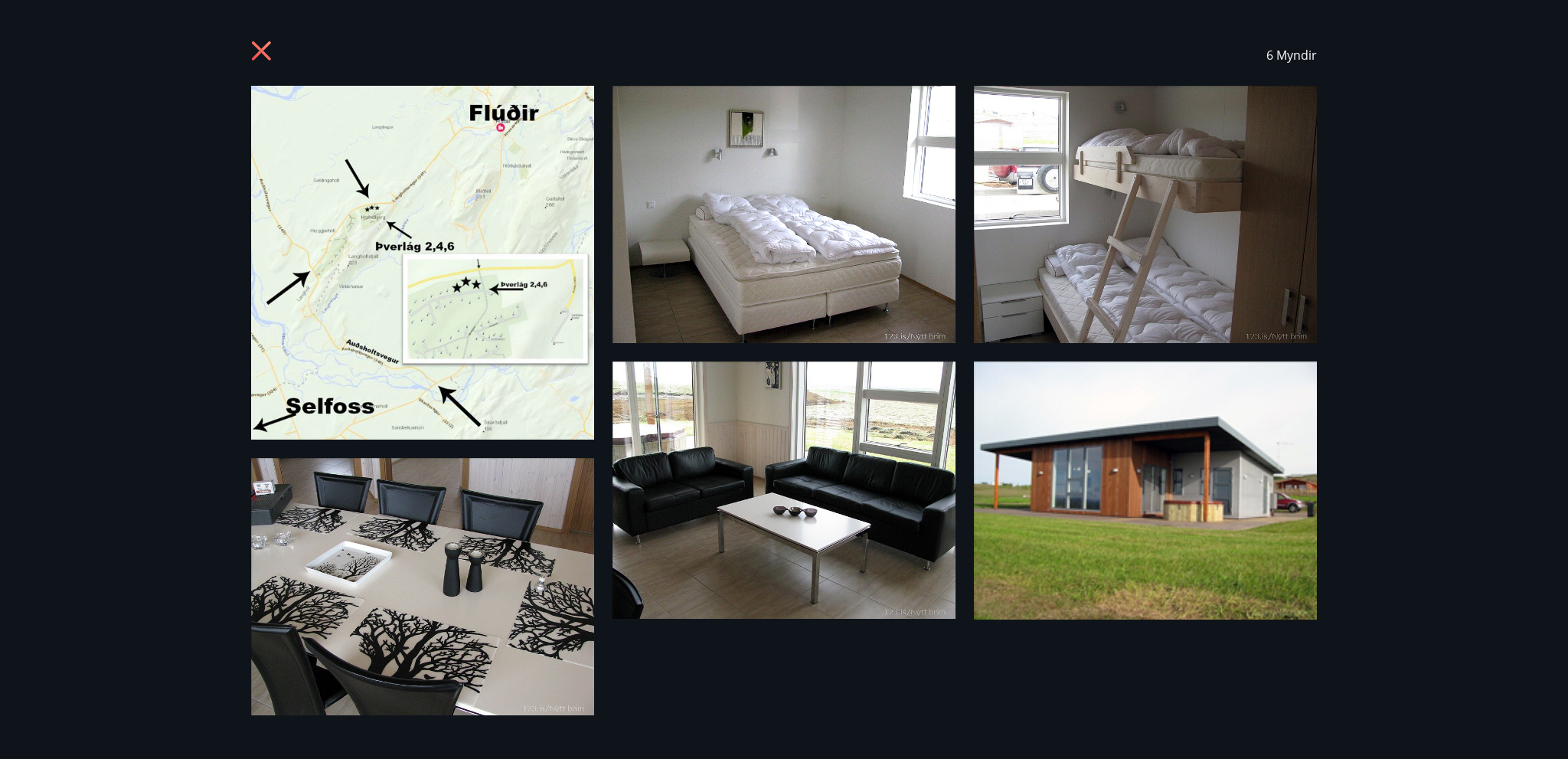
click at [257, 51] on icon at bounding box center [263, 52] width 24 height 24
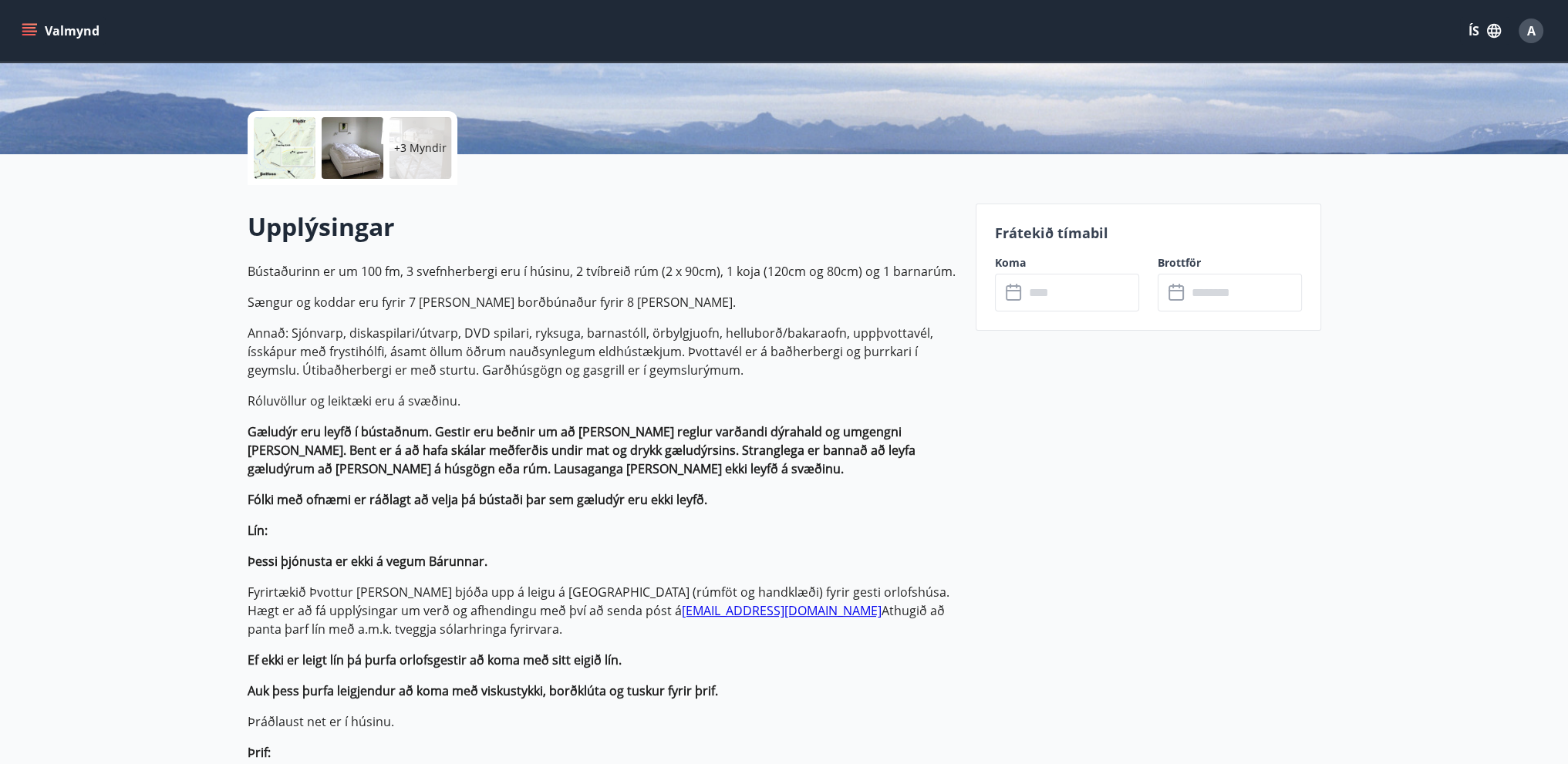
click at [33, 26] on icon "menu" at bounding box center [29, 31] width 15 height 15
click at [26, 32] on icon "menu" at bounding box center [31, 31] width 17 height 2
click at [778, 228] on h2 "Upplýsingar" at bounding box center [602, 227] width 710 height 34
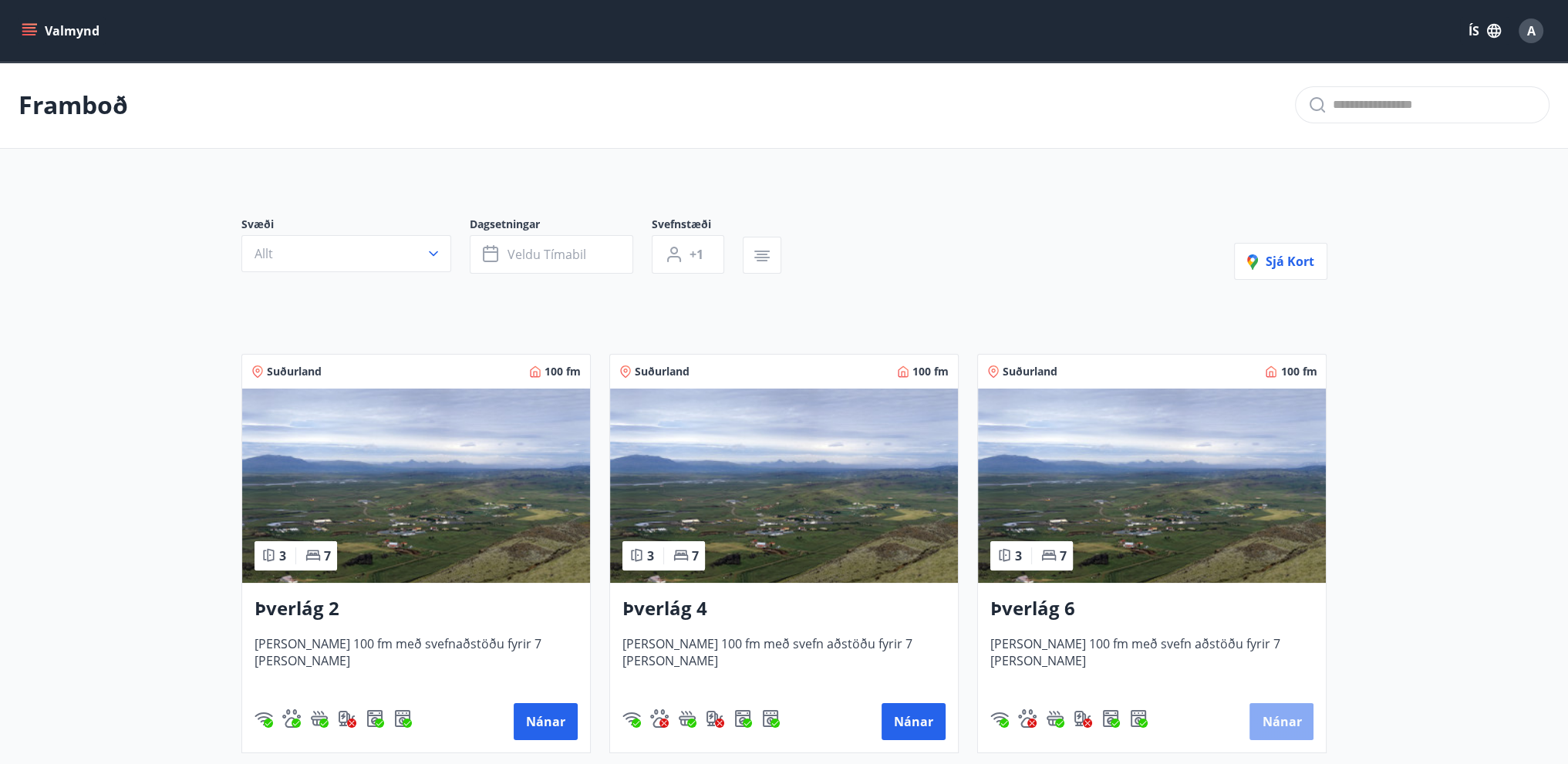
click at [1274, 718] on button "Nánar" at bounding box center [1282, 722] width 64 height 37
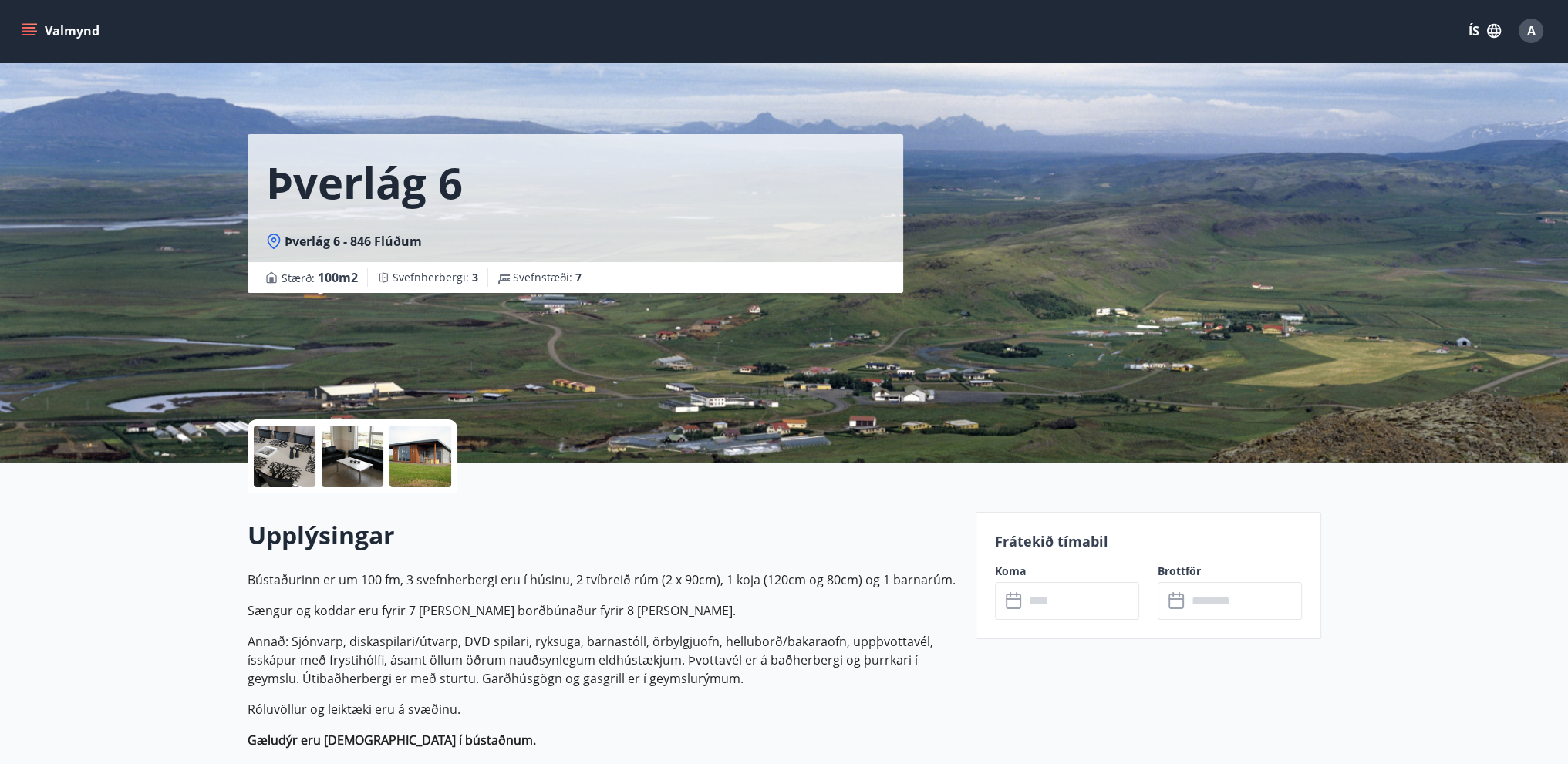
click at [392, 465] on div at bounding box center [419, 456] width 61 height 61
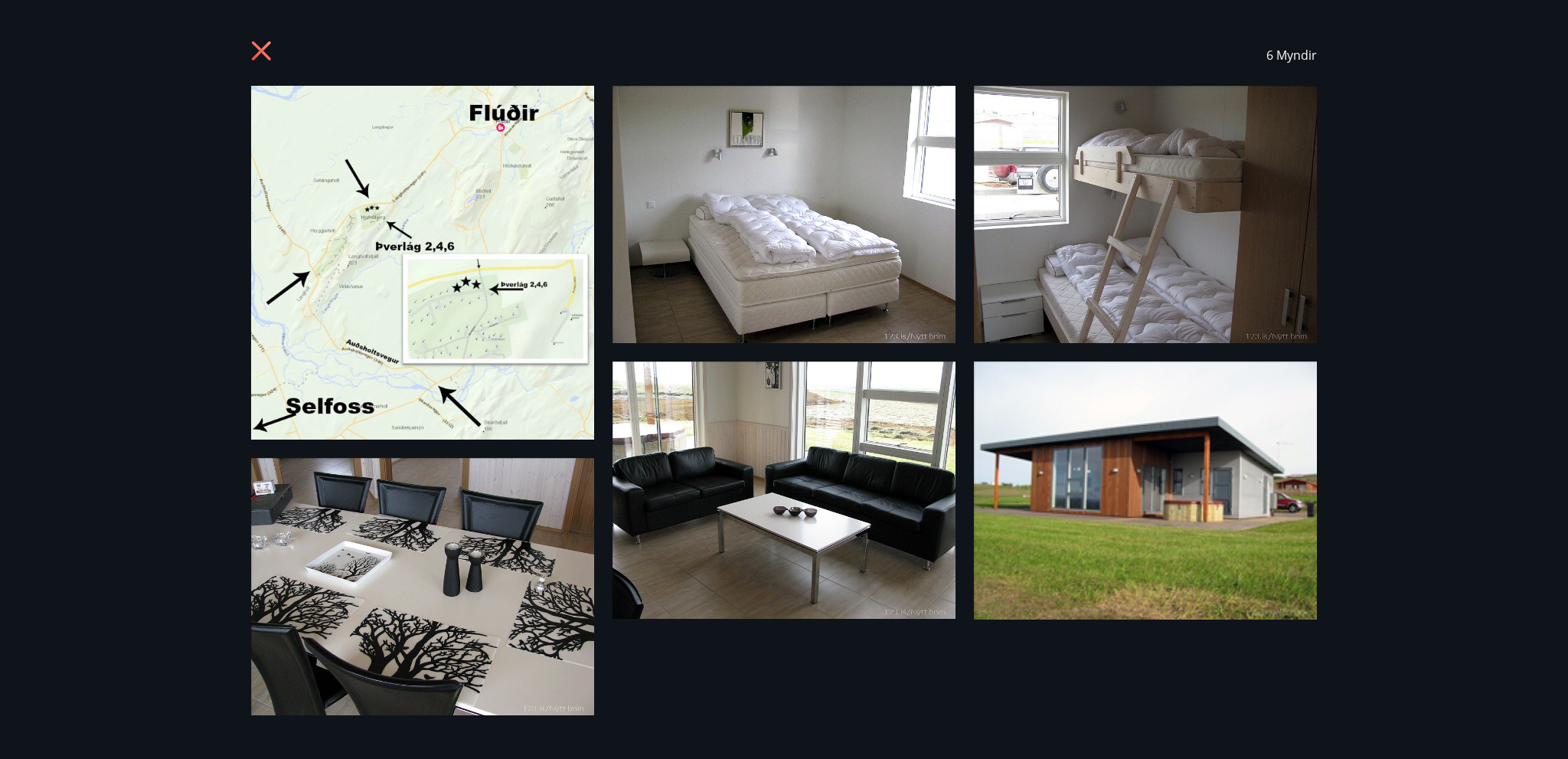
click at [260, 54] on icon at bounding box center [263, 52] width 24 height 24
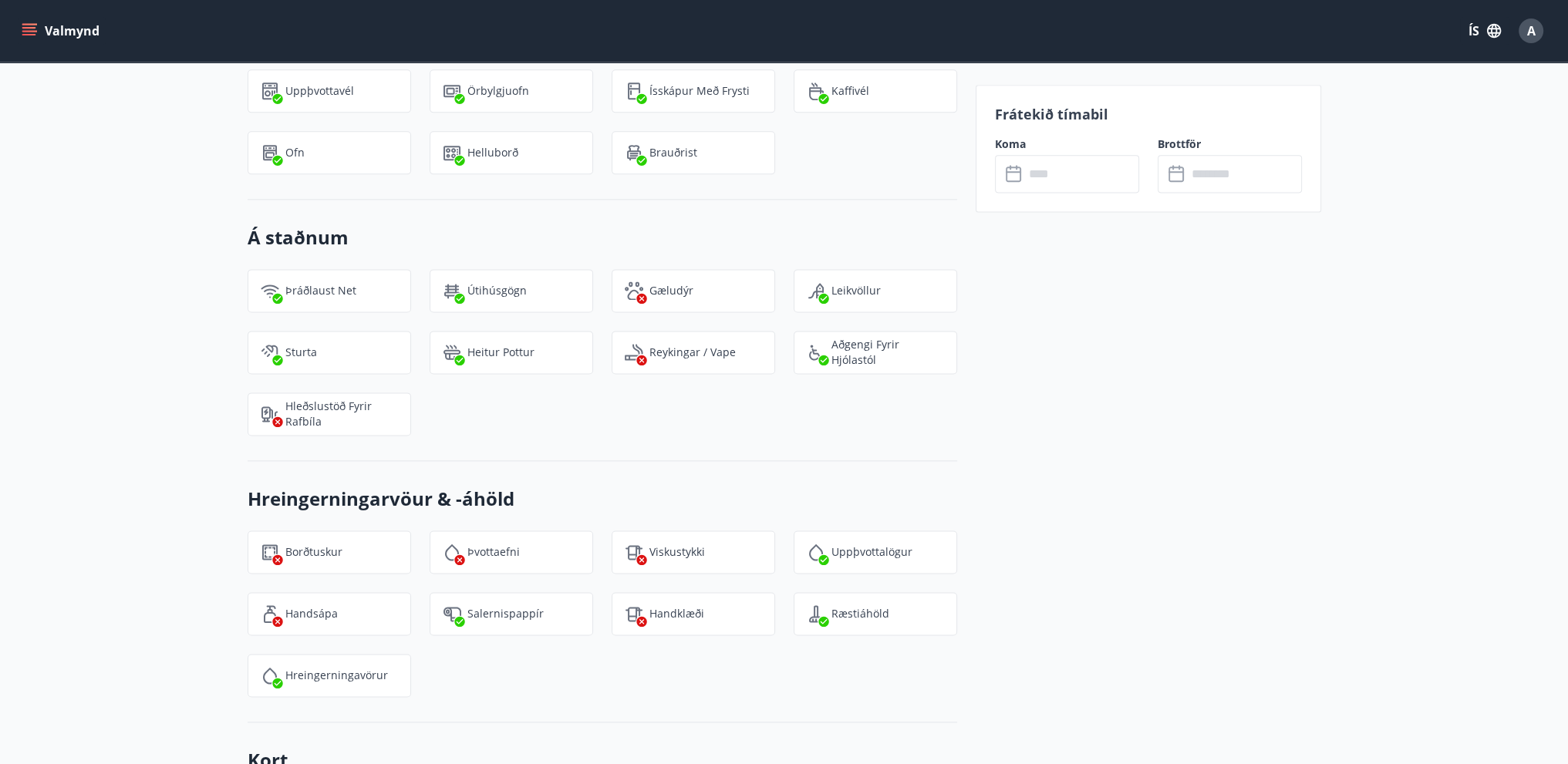
scroll to position [2776, 0]
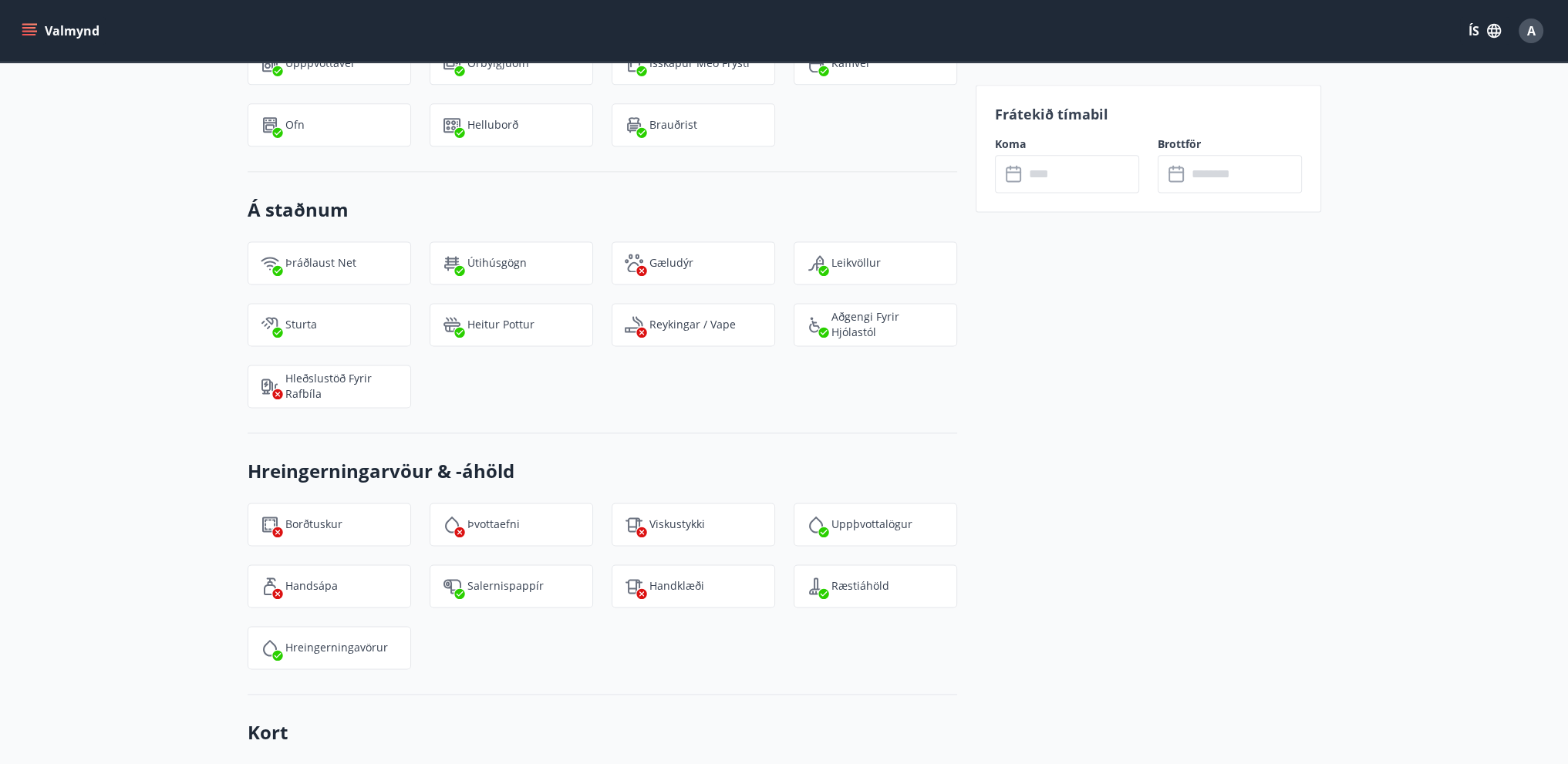
click at [24, 25] on icon "menu" at bounding box center [29, 31] width 15 height 15
drag, startPoint x: 614, startPoint y: 215, endPoint x: 552, endPoint y: 189, distance: 67.2
click at [614, 241] on div "Gæludýr" at bounding box center [694, 263] width 164 height 43
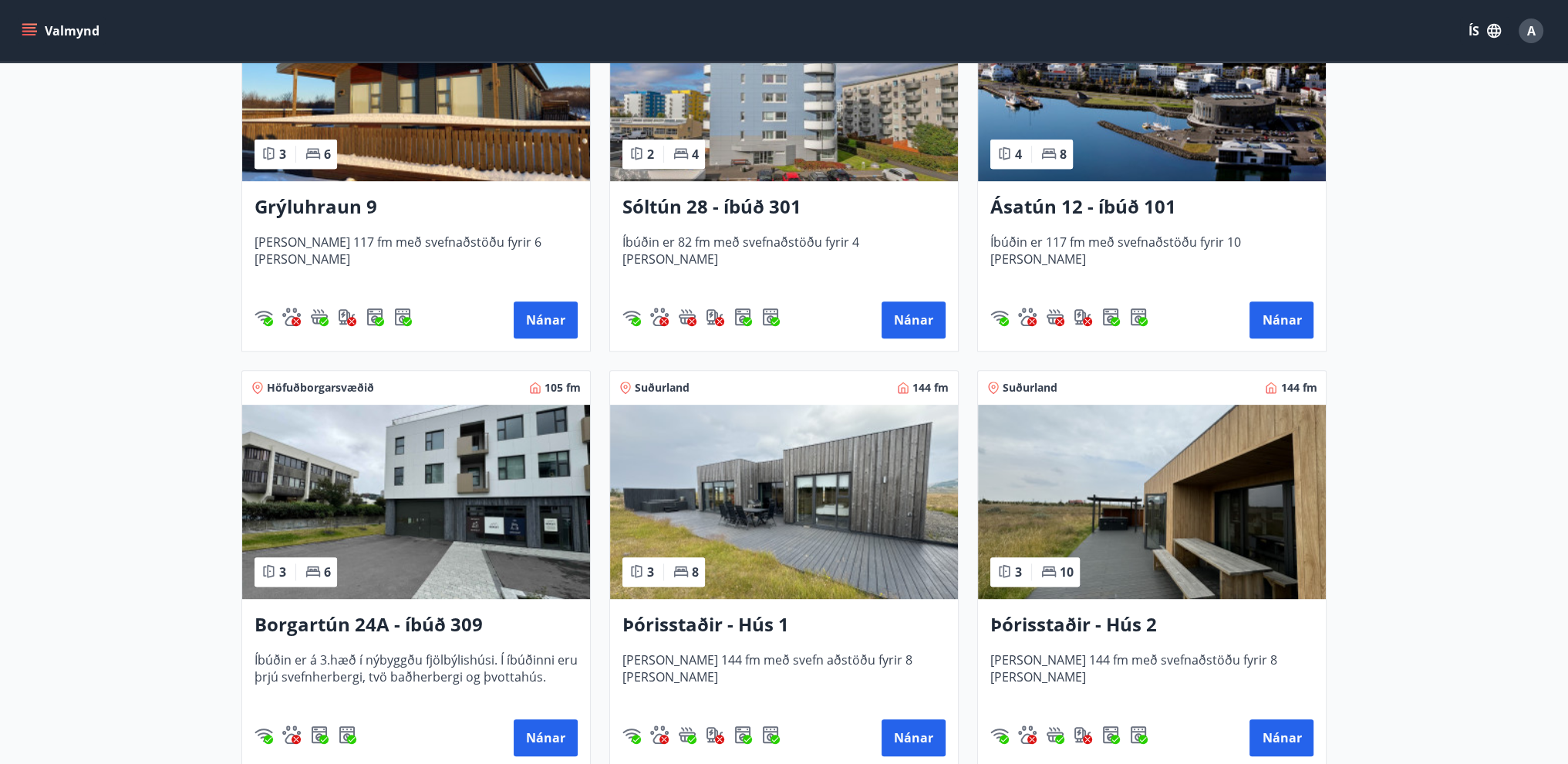
scroll to position [848, 0]
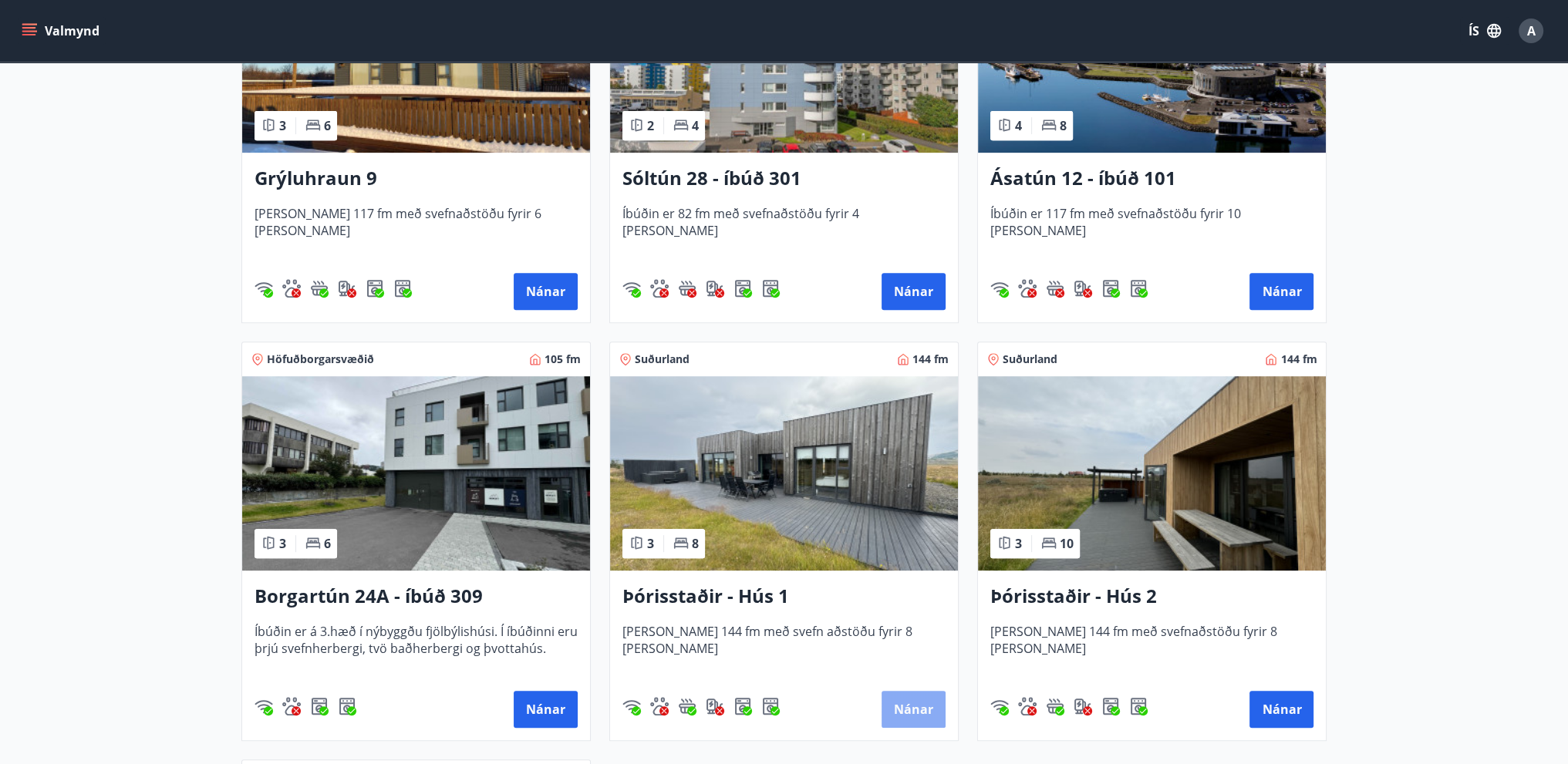
click at [924, 714] on button "Nánar" at bounding box center [914, 708] width 64 height 37
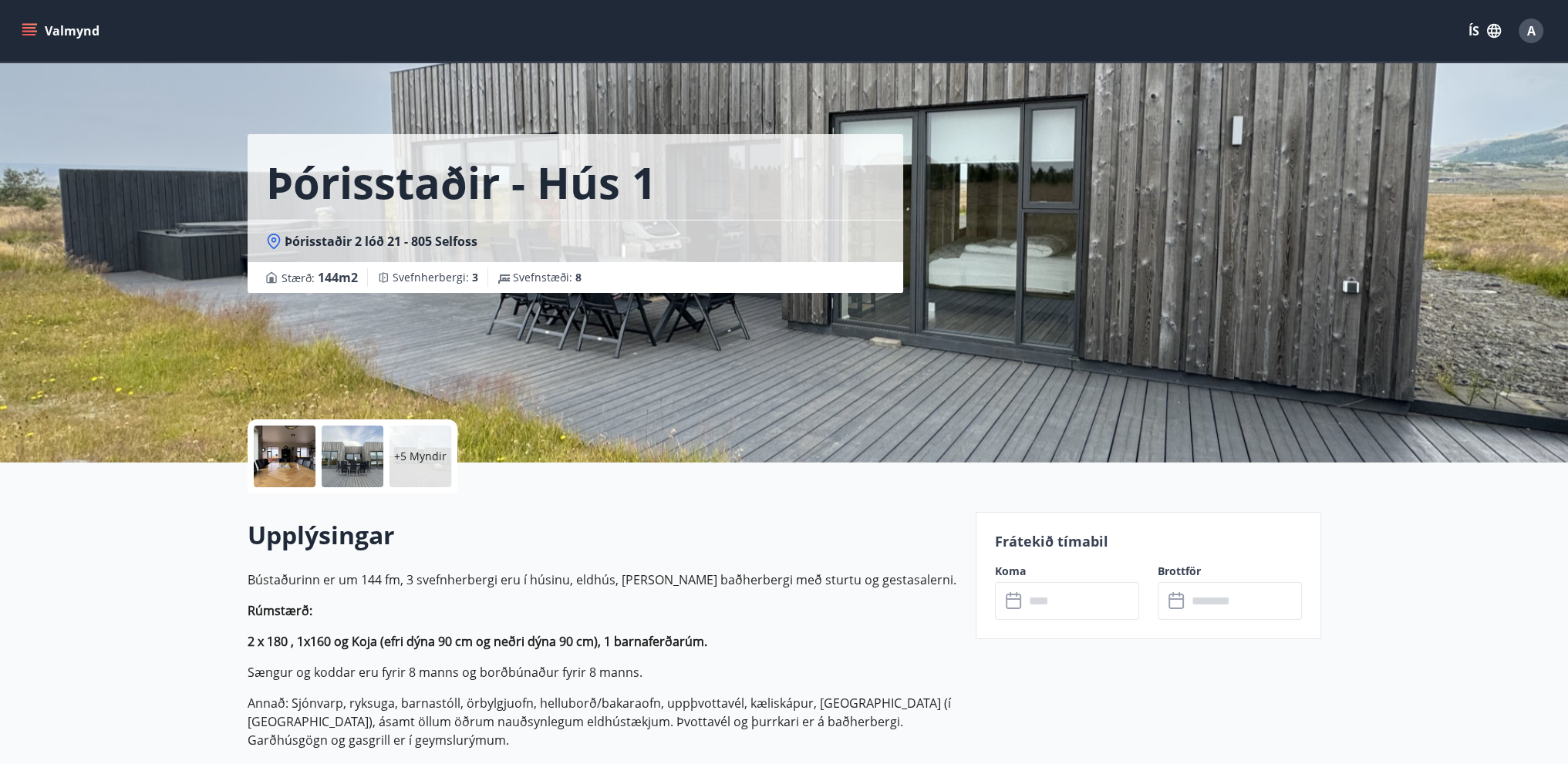
click at [355, 466] on div at bounding box center [351, 456] width 61 height 61
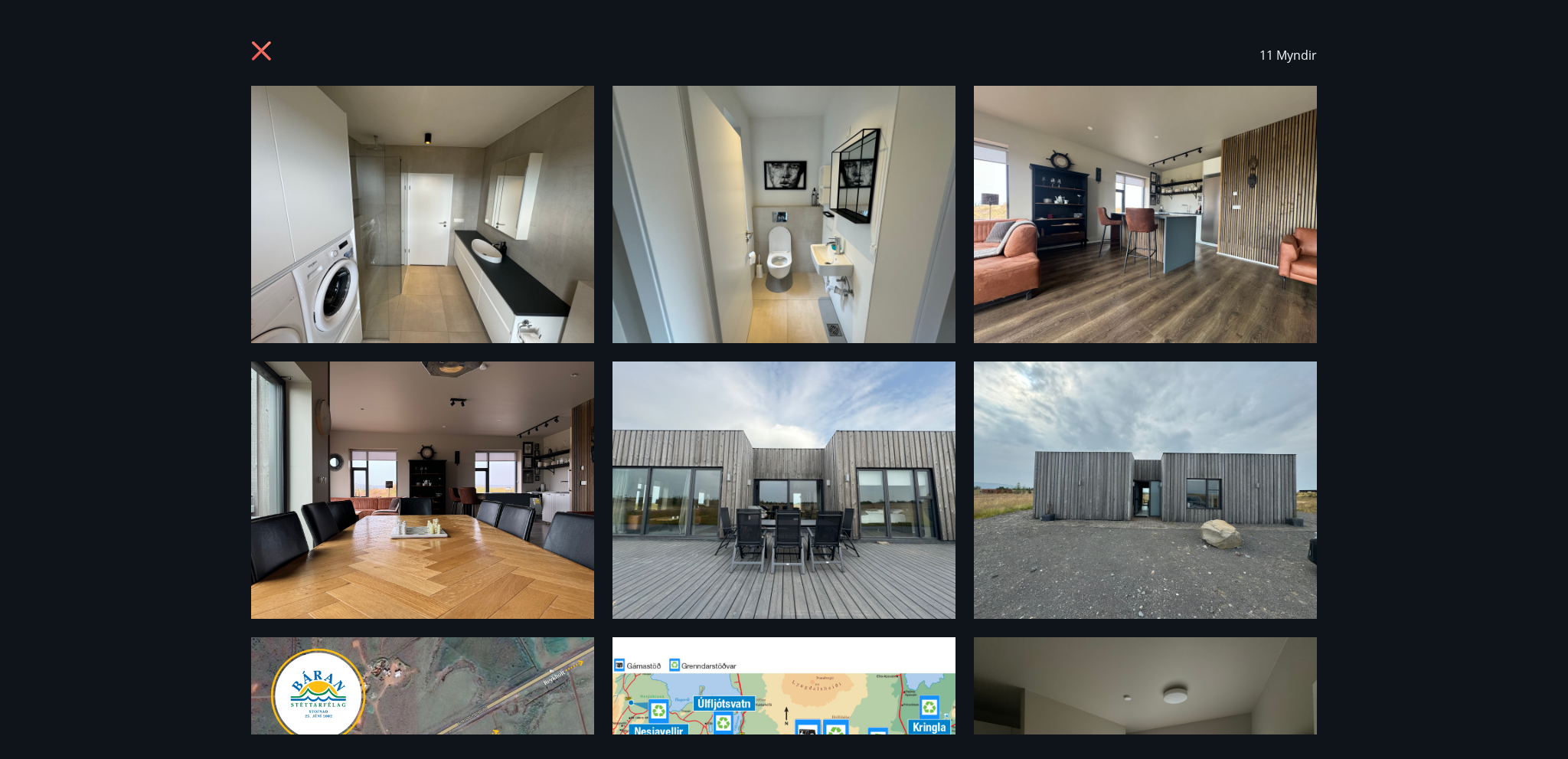
click at [264, 49] on icon at bounding box center [261, 51] width 19 height 19
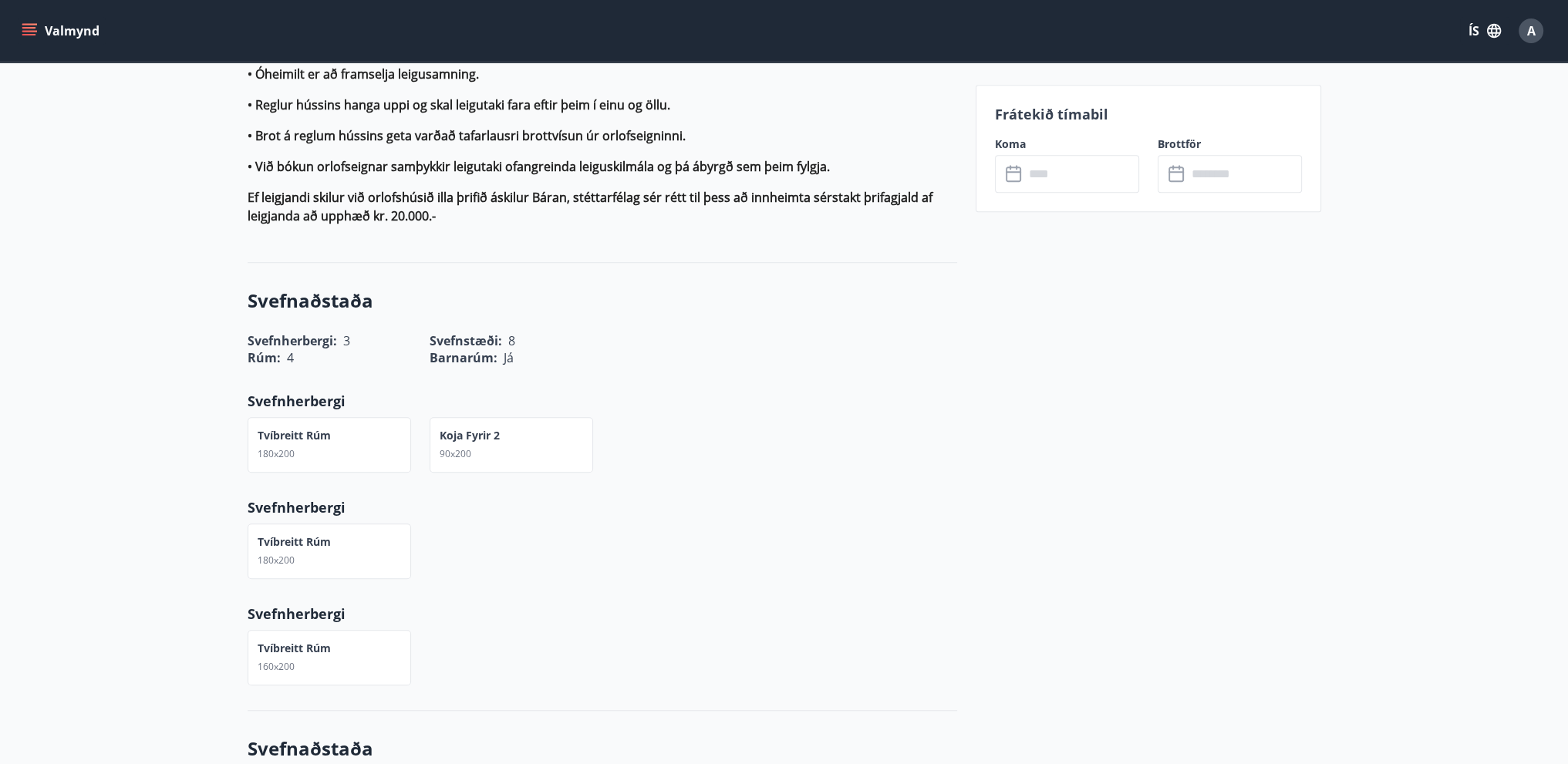
scroll to position [1774, 0]
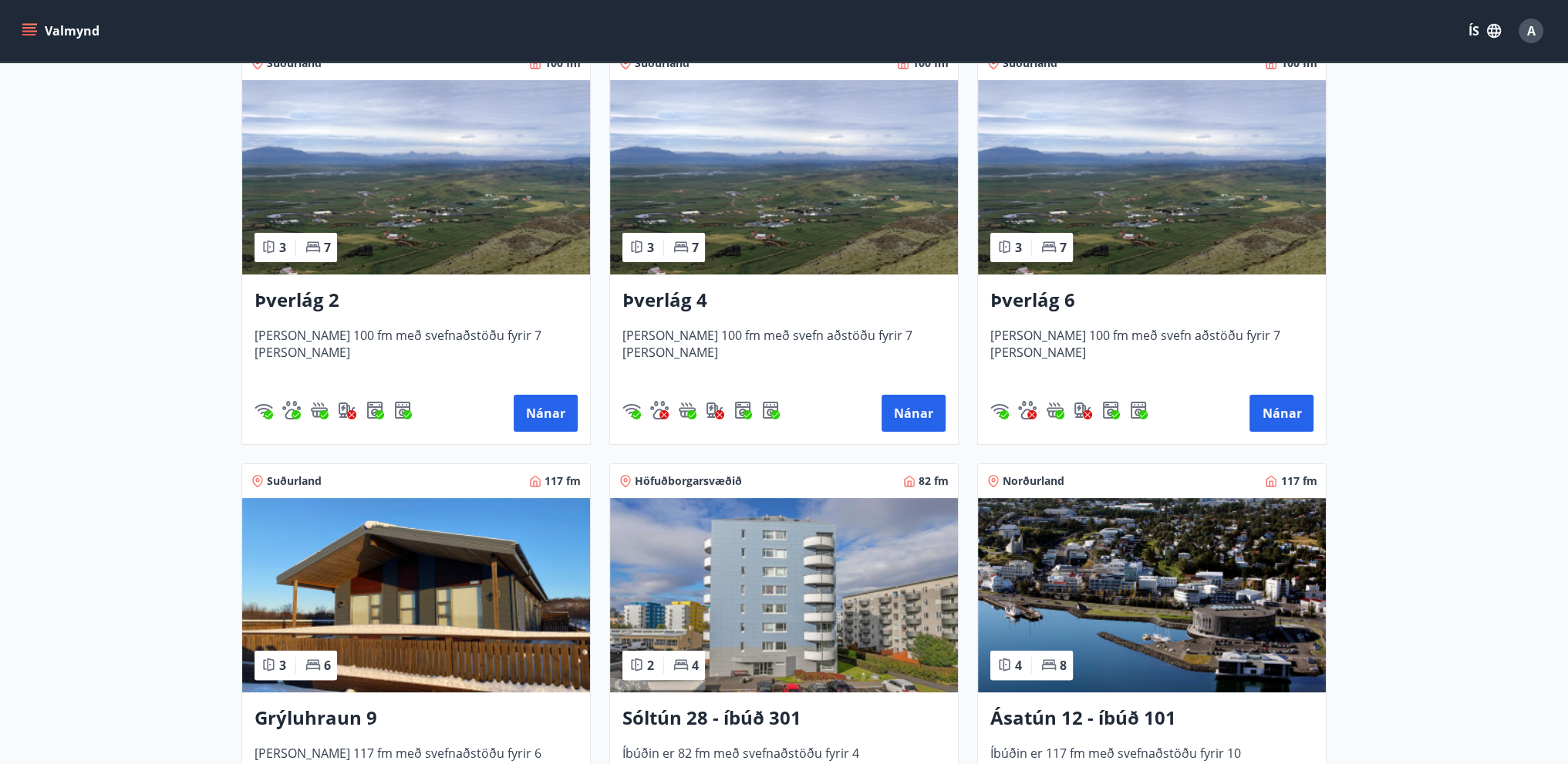
scroll to position [694, 0]
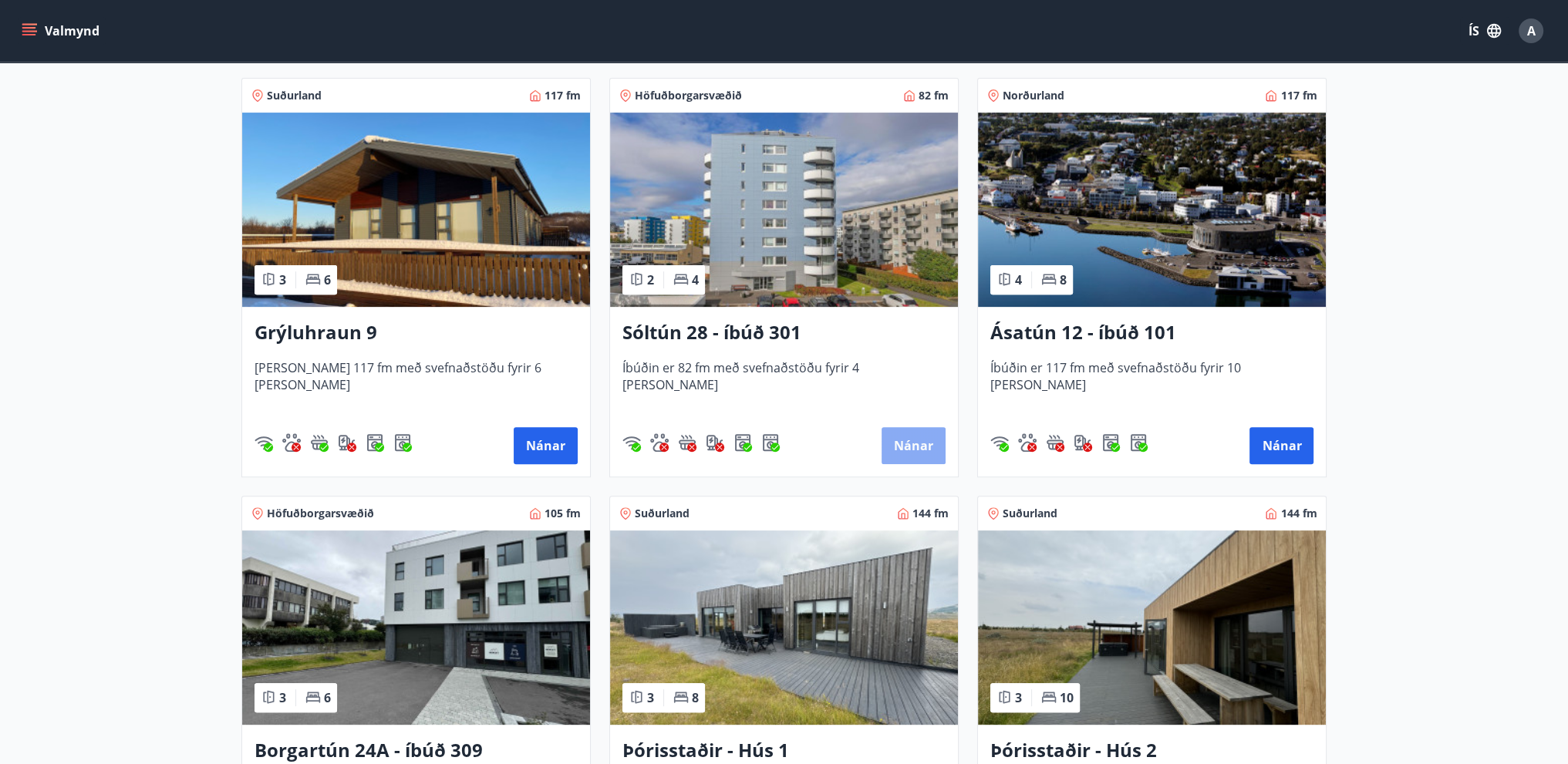
click at [911, 448] on button "Nánar" at bounding box center [914, 445] width 64 height 37
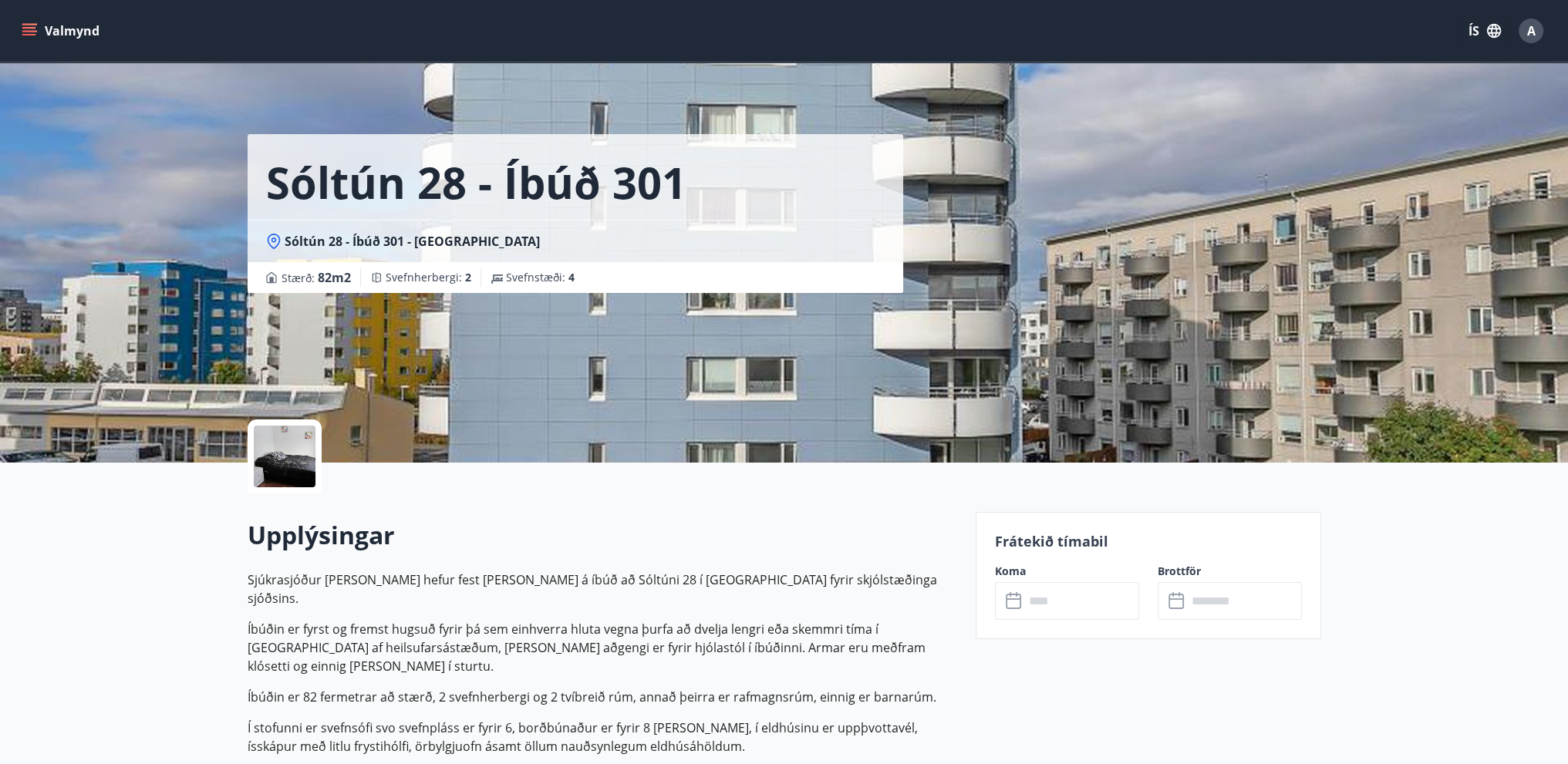
click at [281, 474] on div at bounding box center [284, 456] width 61 height 61
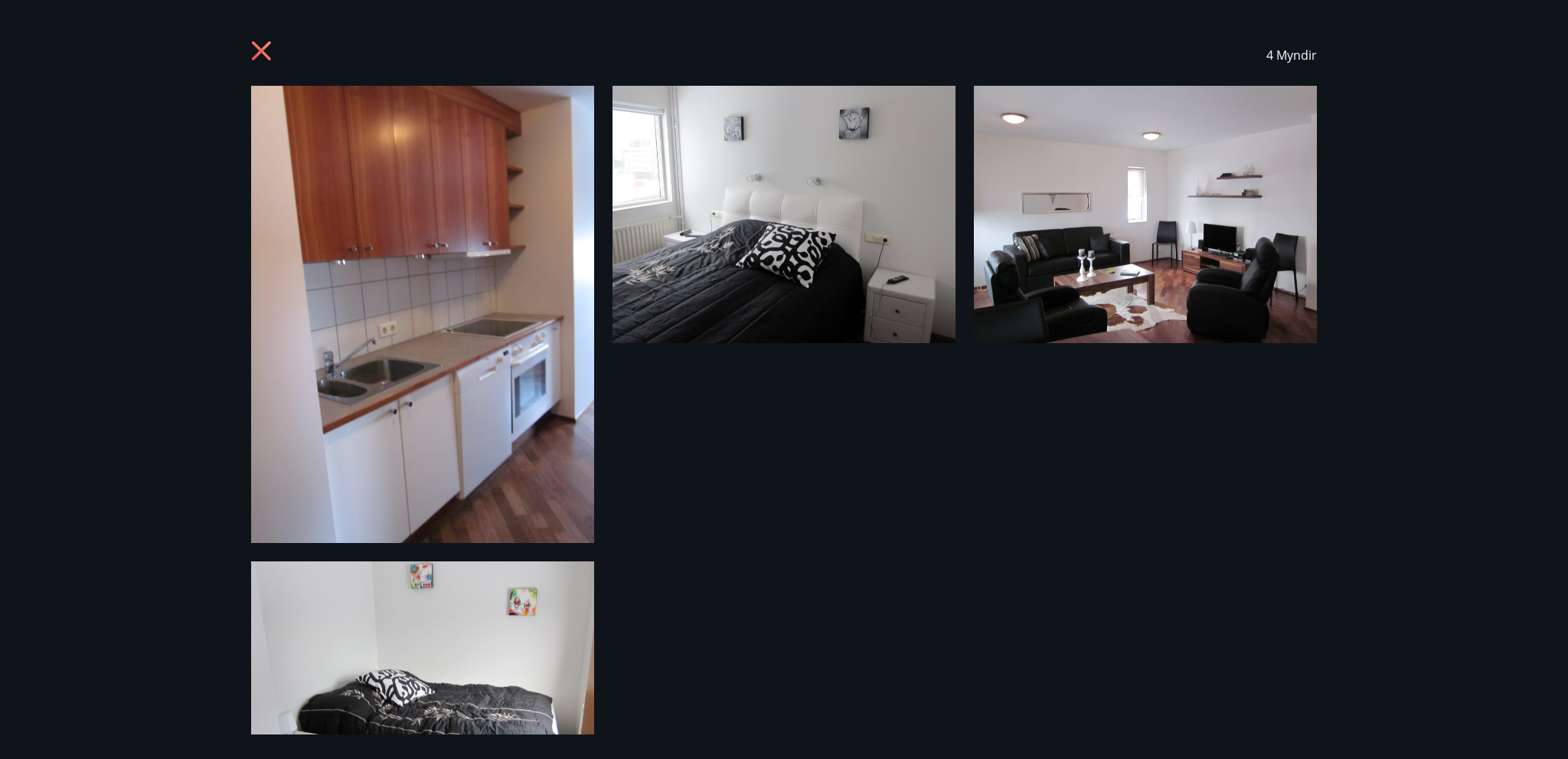
click at [270, 50] on icon at bounding box center [263, 52] width 24 height 24
